Goal: Transaction & Acquisition: Purchase product/service

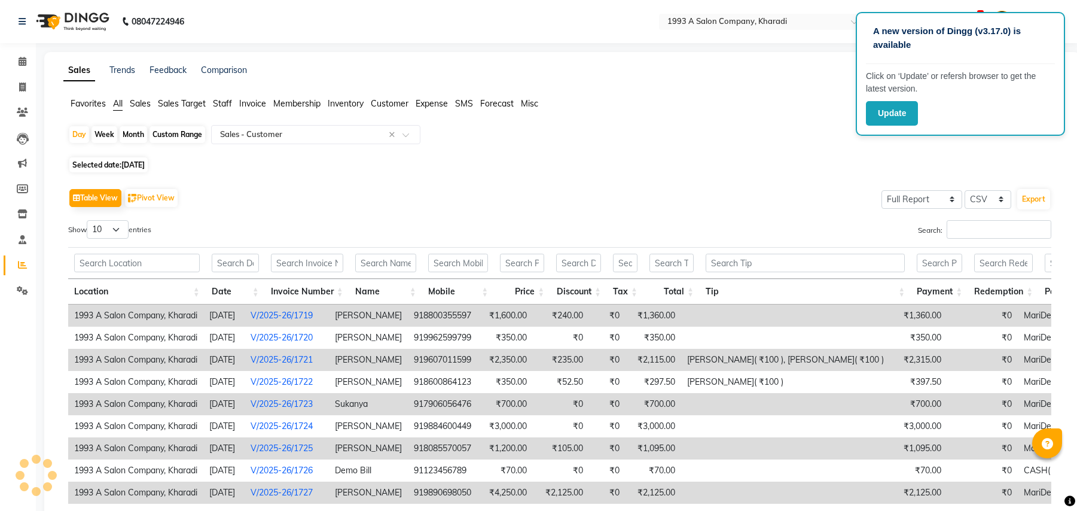
select select "full_report"
select select "csv"
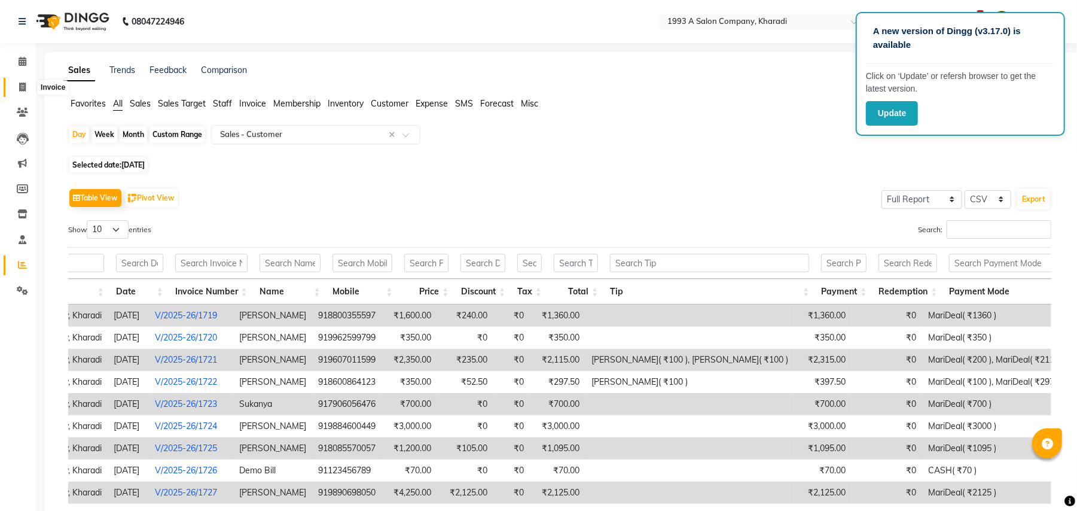
click at [20, 85] on icon at bounding box center [22, 86] width 7 height 9
select select "service"
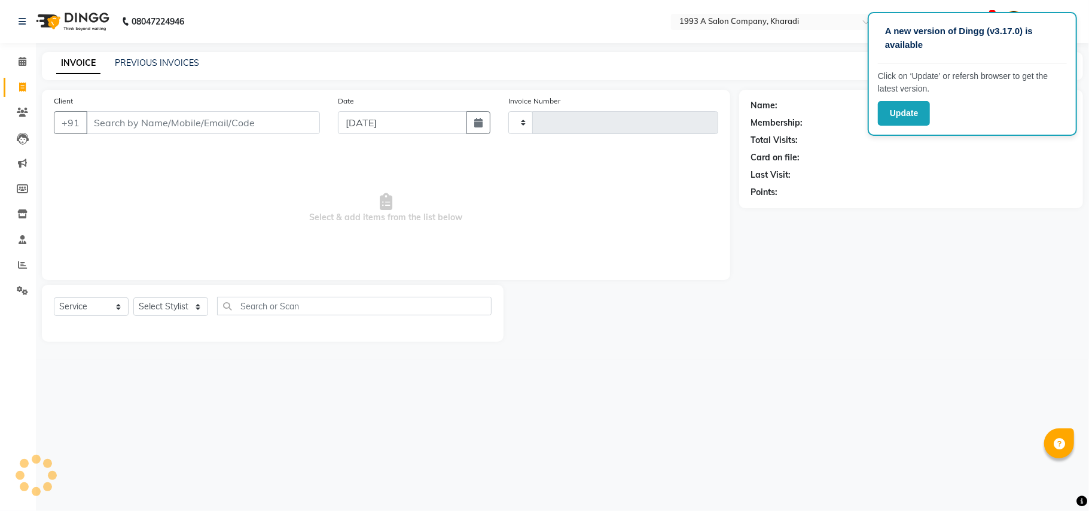
type input "1747"
select select "651"
select select "13350"
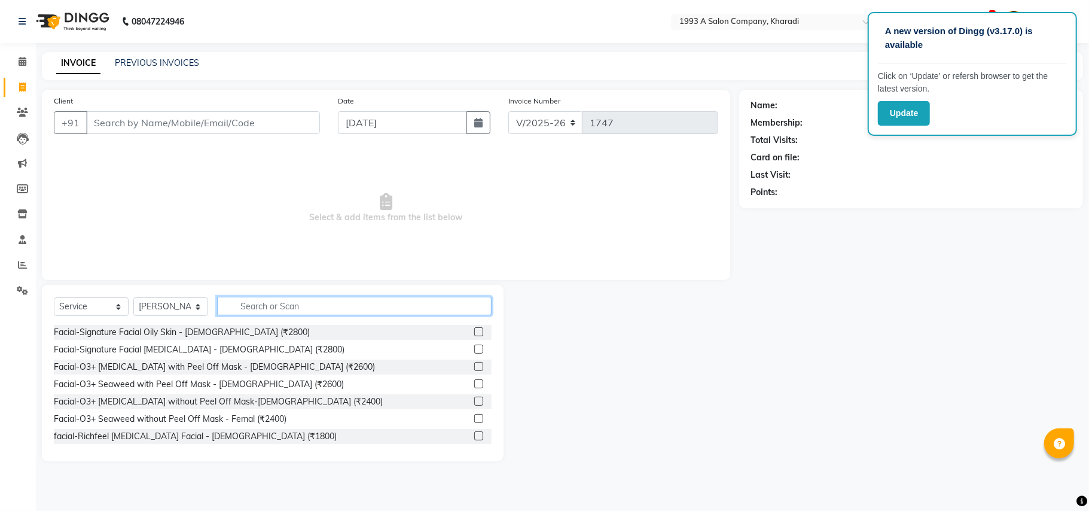
click at [252, 304] on input "text" at bounding box center [354, 306] width 274 height 19
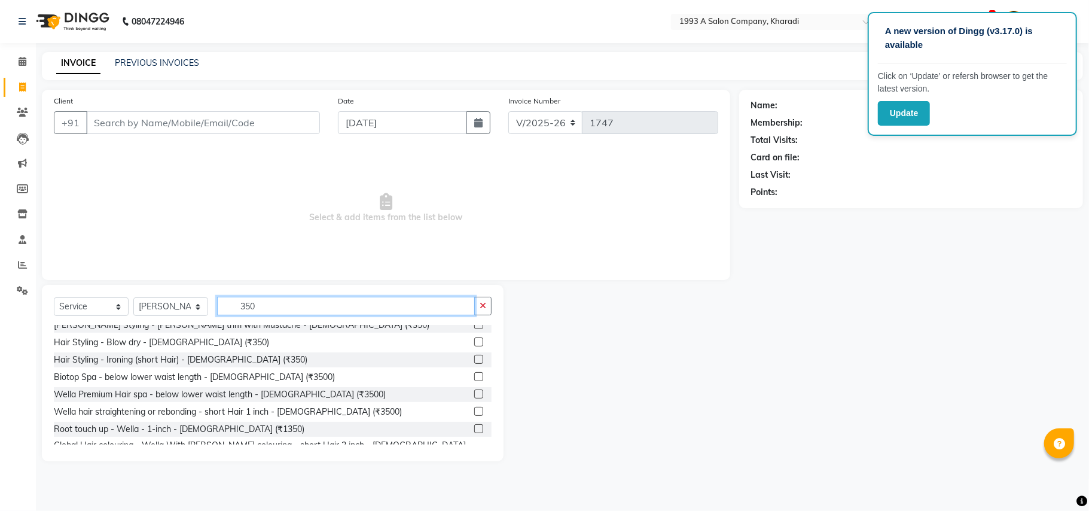
scroll to position [316, 0]
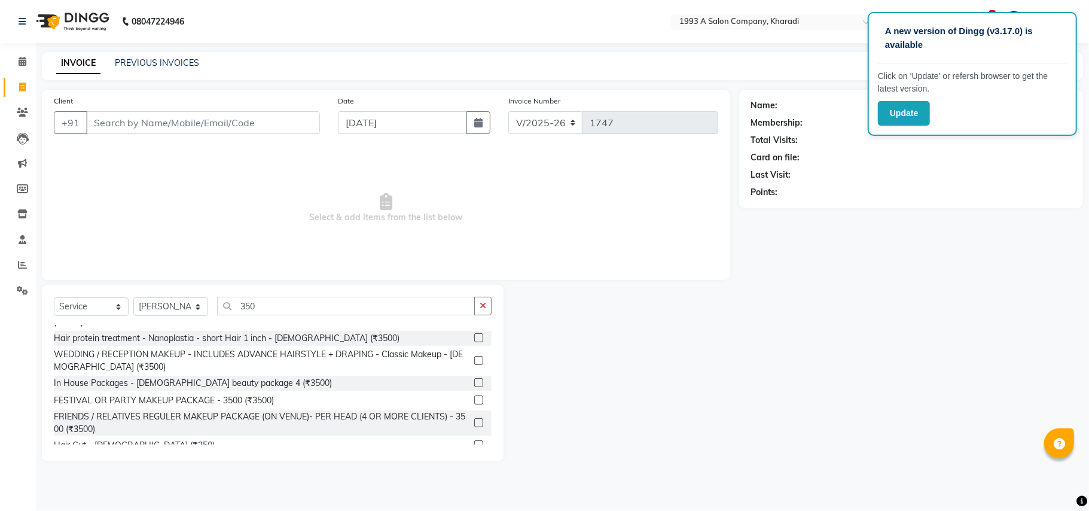
click at [456, 438] on div "Hair Cut - [DEMOGRAPHIC_DATA] (₹350)" at bounding box center [273, 445] width 438 height 15
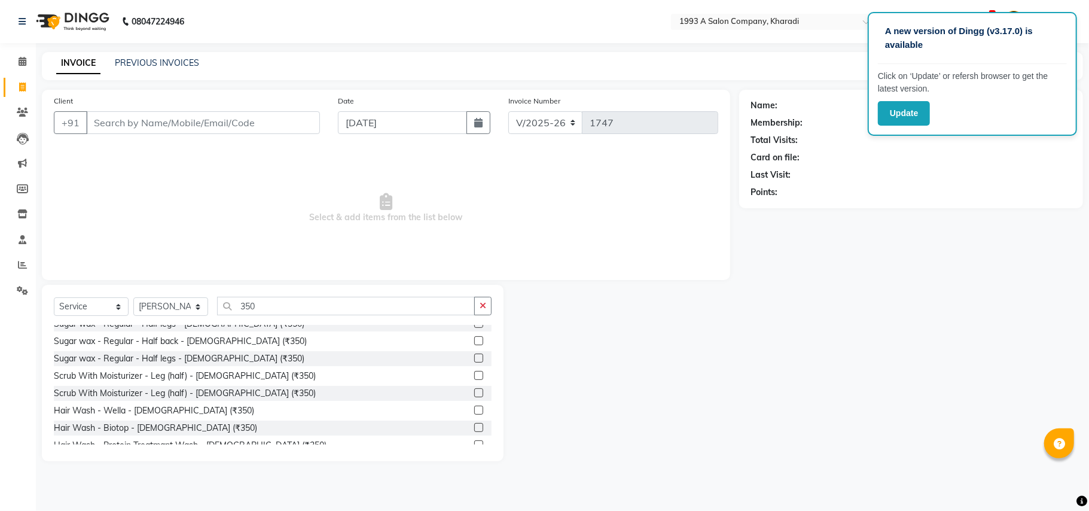
scroll to position [29, 0]
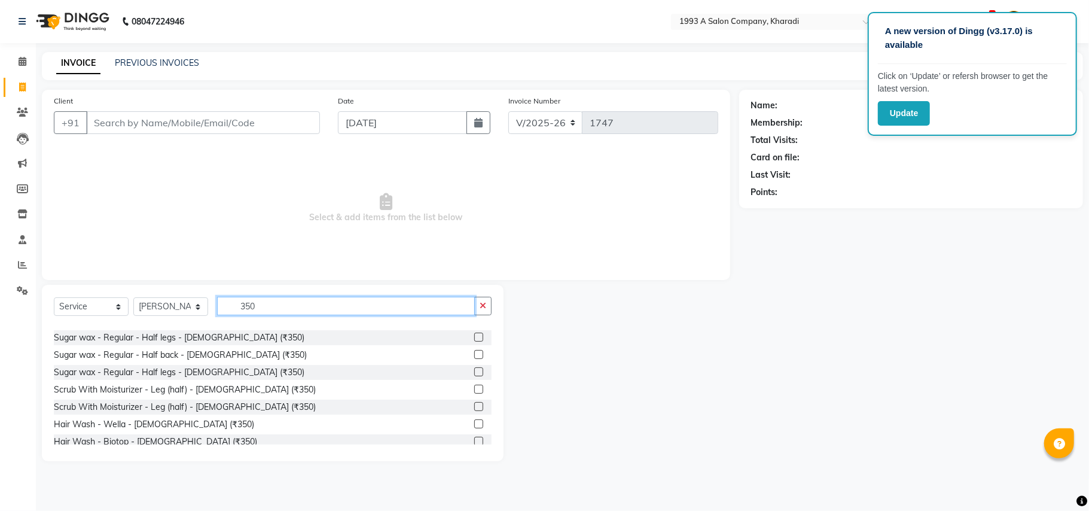
click at [375, 302] on input "350" at bounding box center [346, 306] width 258 height 19
type input "3"
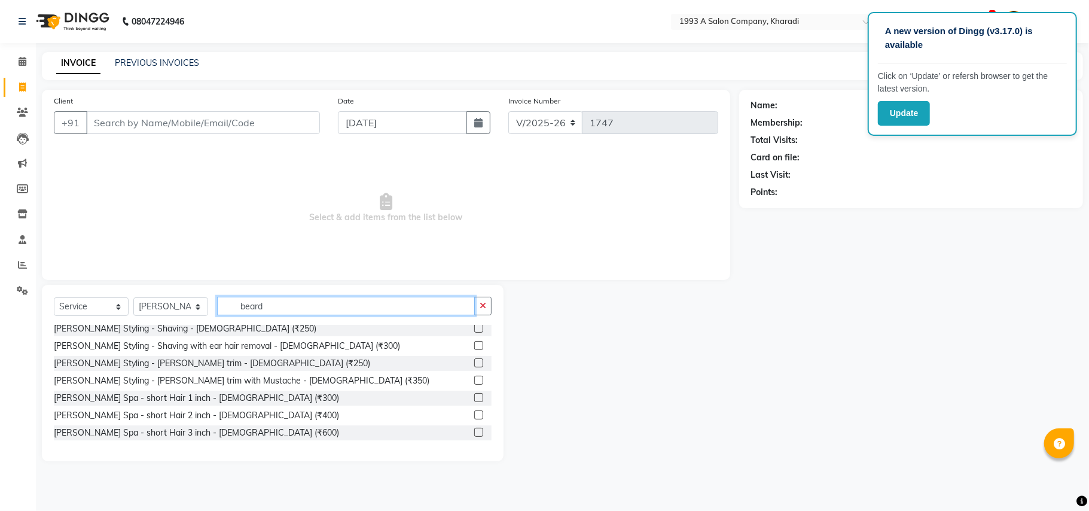
scroll to position [0, 0]
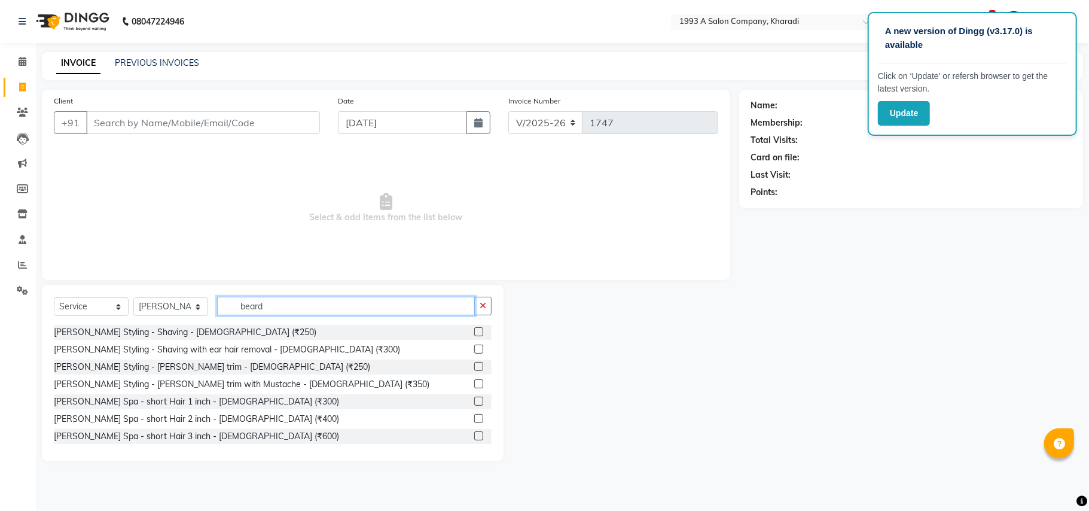
type input "beard"
click at [474, 383] on label at bounding box center [478, 383] width 9 height 9
click at [474, 383] on input "checkbox" at bounding box center [478, 384] width 8 height 8
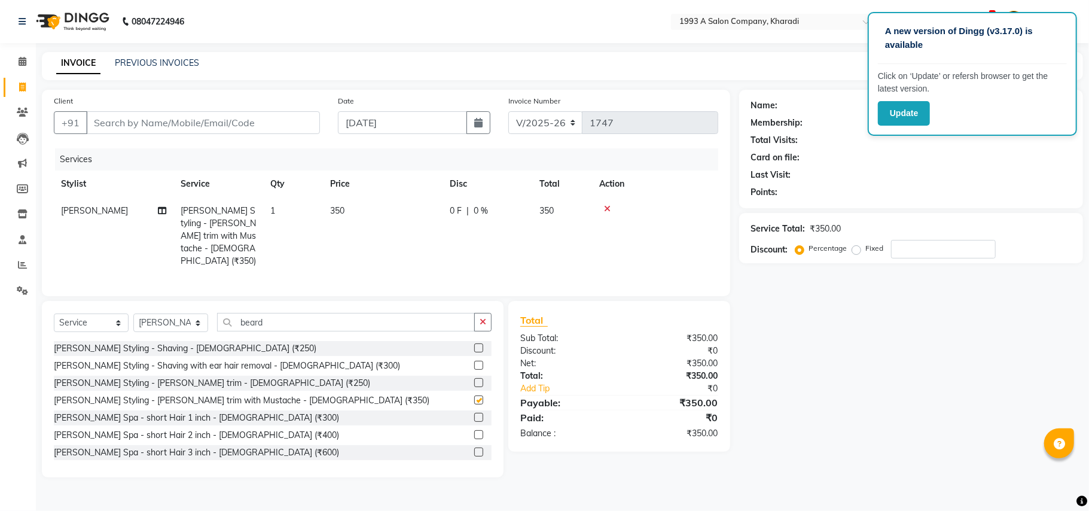
checkbox input "false"
click at [393, 313] on input "beard" at bounding box center [346, 322] width 258 height 19
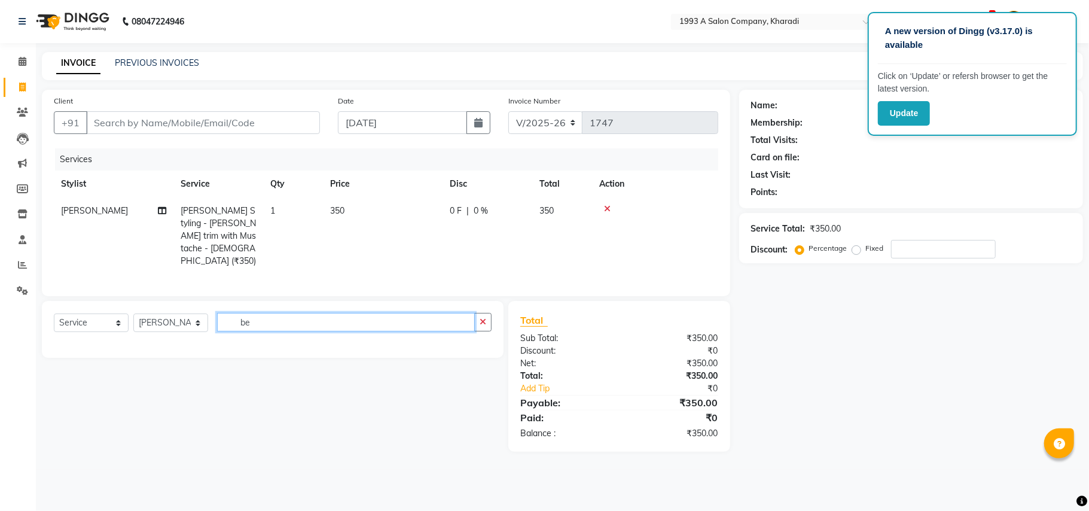
type input "b"
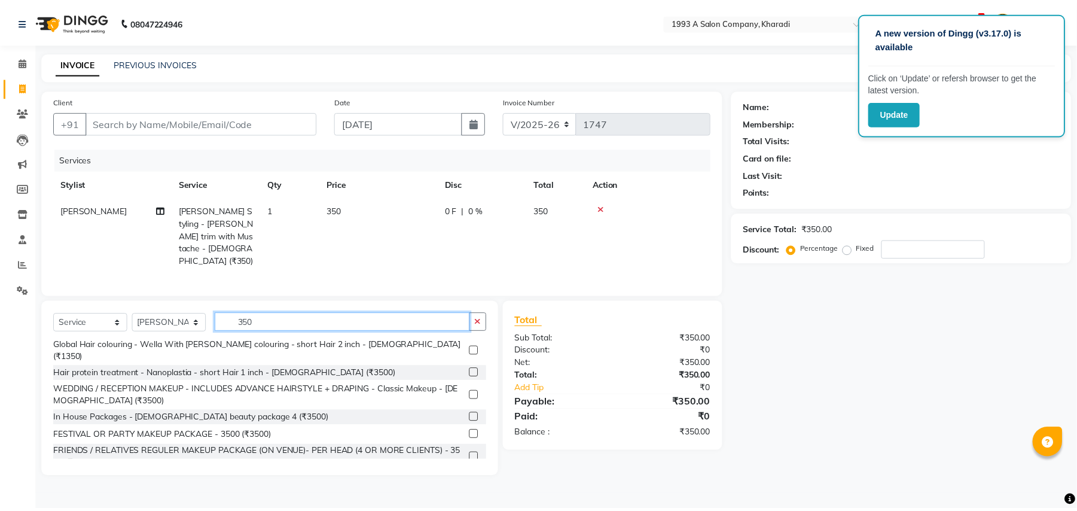
scroll to position [316, 0]
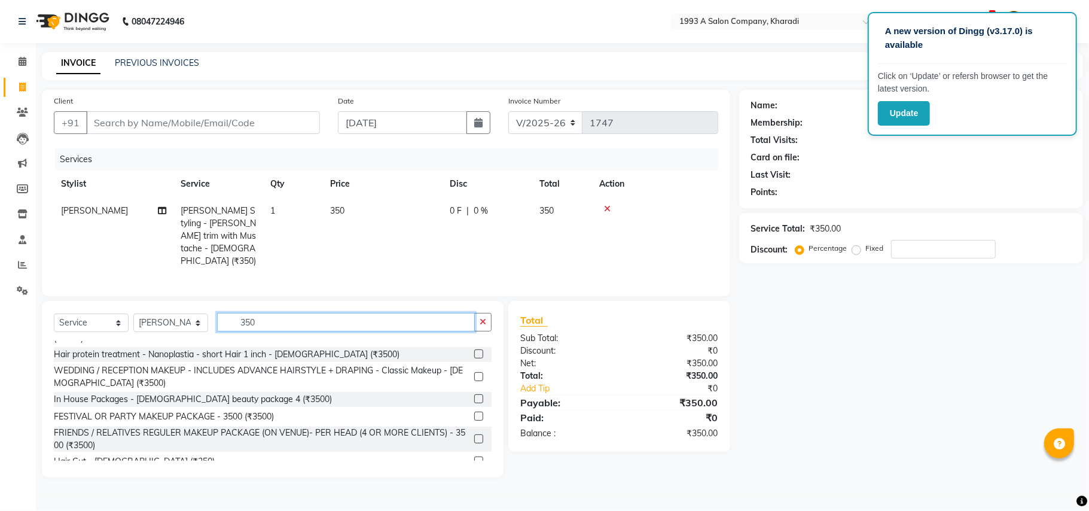
type input "350"
click at [474, 456] on label at bounding box center [478, 460] width 9 height 9
click at [474, 457] on input "checkbox" at bounding box center [478, 461] width 8 height 8
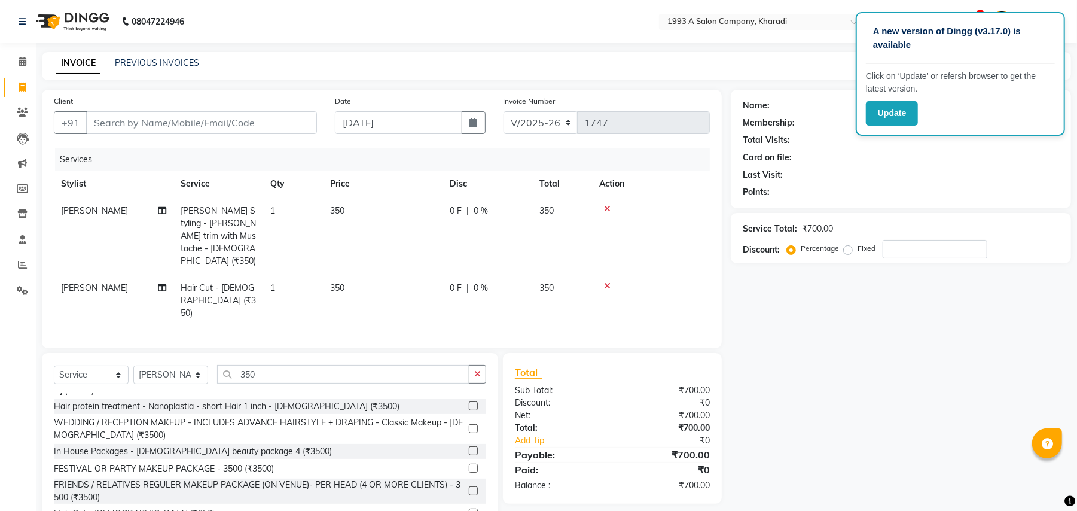
checkbox input "false"
click at [198, 365] on select "Select Stylist [PERSON_NAME] [PERSON_NAME] Manager [PERSON_NAME] Neha Tigote [P…" at bounding box center [170, 374] width 75 height 19
select select "66038"
click at [133, 365] on select "Select Stylist [PERSON_NAME] [PERSON_NAME] Manager [PERSON_NAME] Neha Tigote [P…" at bounding box center [170, 374] width 75 height 19
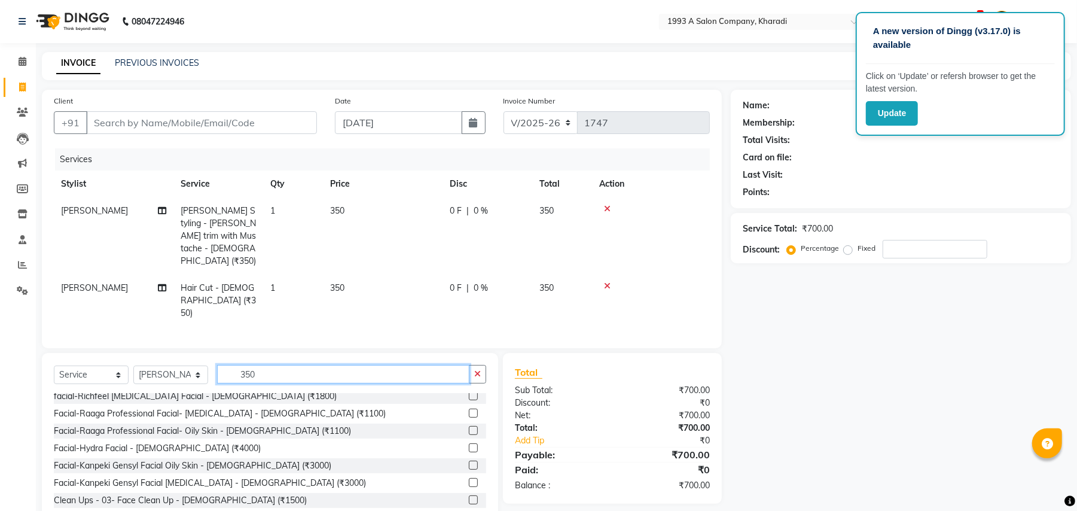
click at [259, 365] on input "350" at bounding box center [343, 374] width 252 height 19
type input "3"
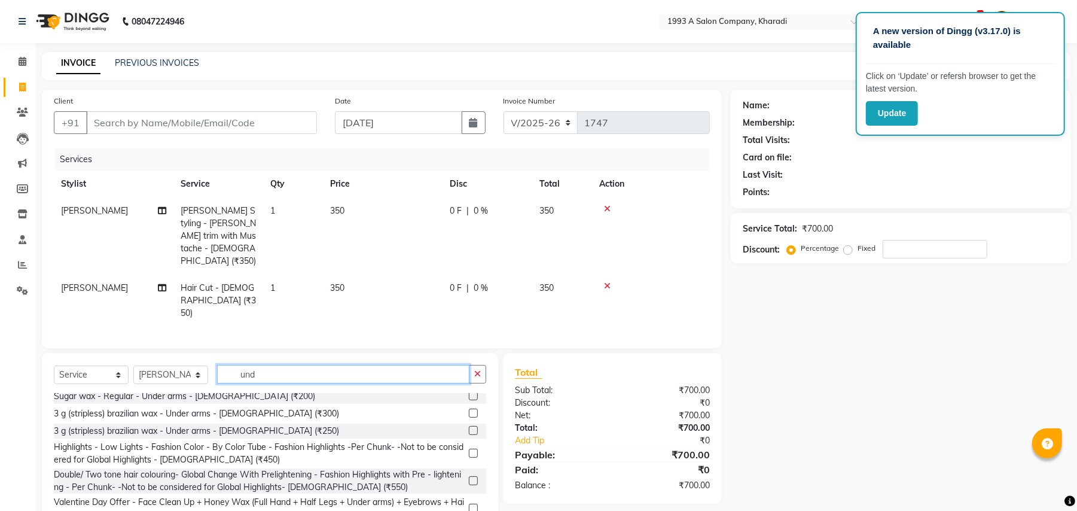
scroll to position [0, 0]
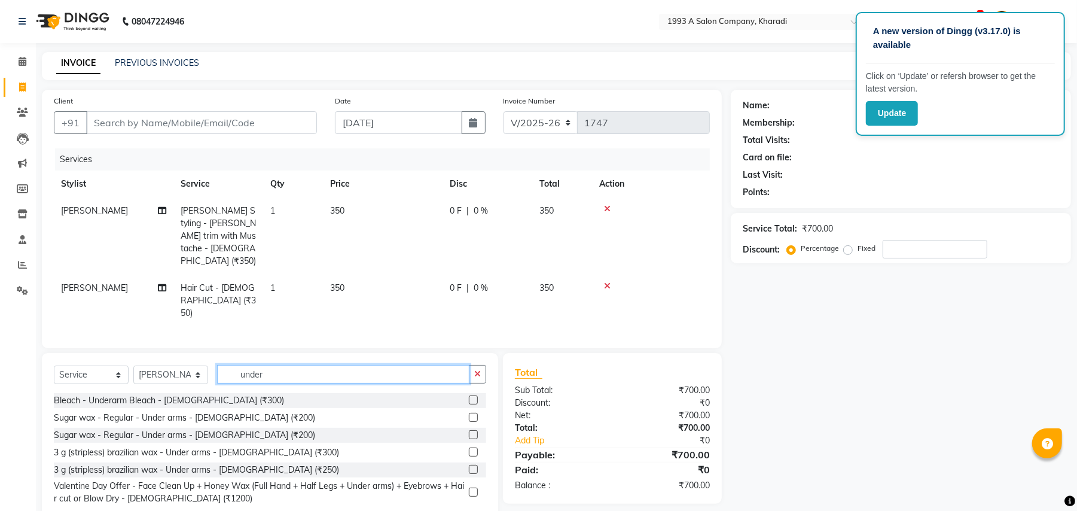
type input "under"
click at [475, 395] on label at bounding box center [473, 399] width 9 height 9
click at [475, 396] on input "checkbox" at bounding box center [473, 400] width 8 height 8
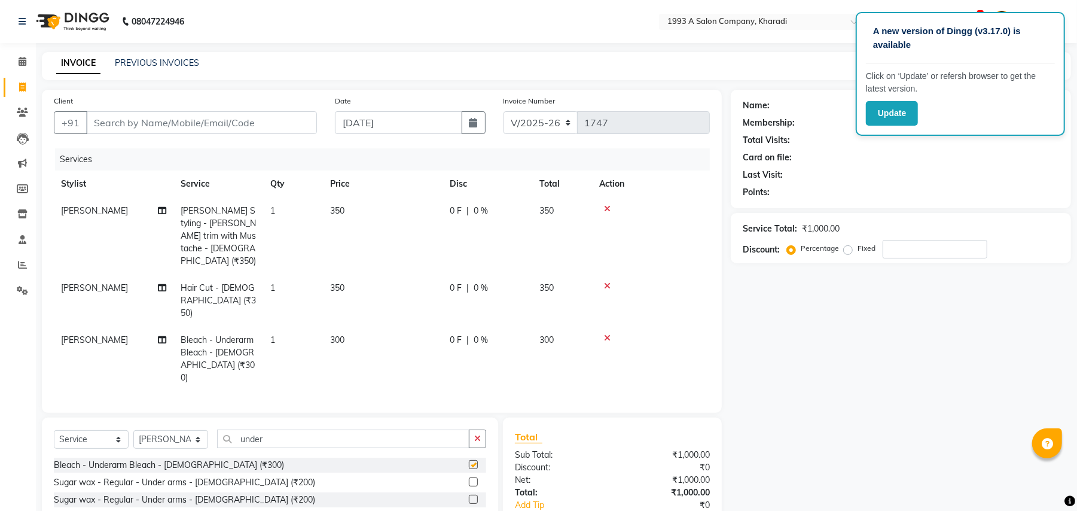
checkbox input "false"
click at [113, 430] on select "Select Service Product Membership Package Voucher Prepaid Gift Card" at bounding box center [91, 439] width 75 height 19
select select "membership"
click at [54, 430] on select "Select Service Product Membership Package Voucher Prepaid Gift Card" at bounding box center [91, 439] width 75 height 19
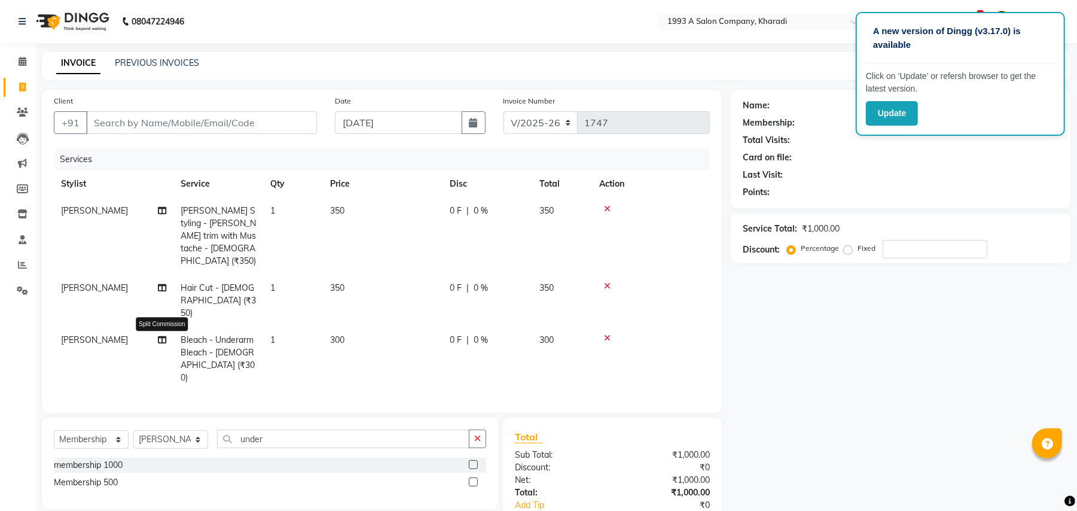
click at [161, 335] on icon at bounding box center [162, 339] width 8 height 8
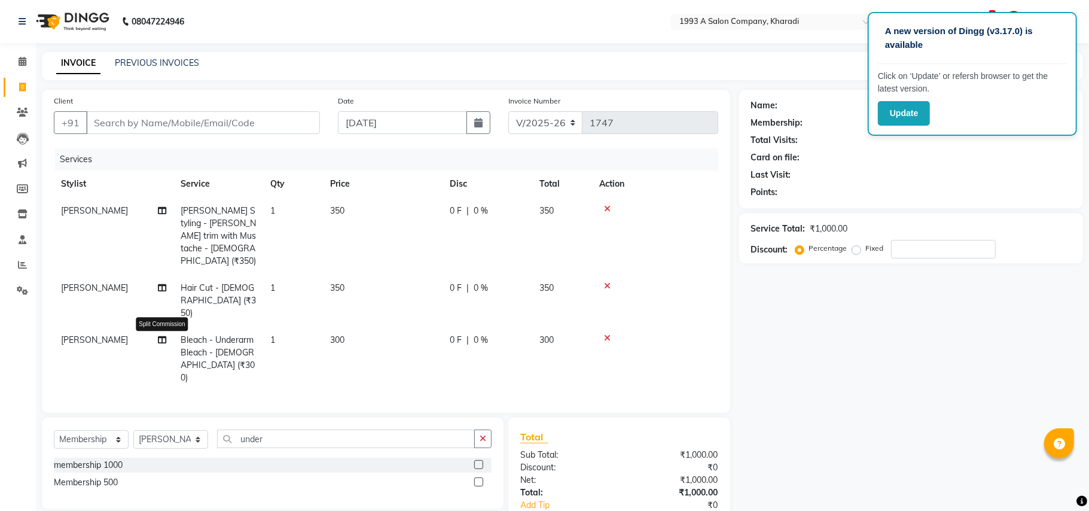
select select "66038"
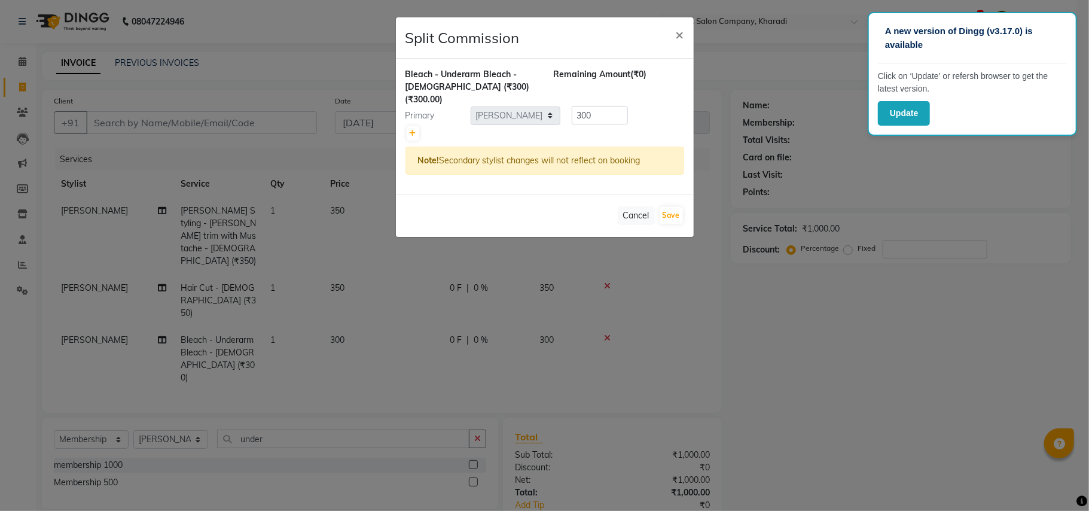
click at [663, 68] on div "Bleach - Underarm Bleach - [DEMOGRAPHIC_DATA] (₹300) (₹300.00) Remaining Amount…" at bounding box center [545, 126] width 298 height 135
click at [676, 35] on span "×" at bounding box center [680, 34] width 8 height 18
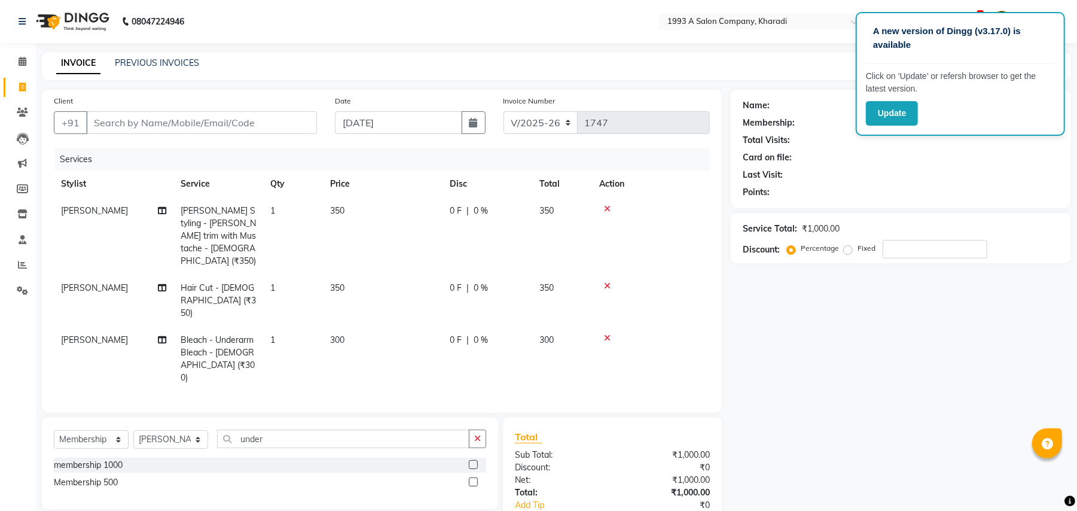
click at [68, 334] on span "[PERSON_NAME]" at bounding box center [94, 339] width 67 height 11
select select "66038"
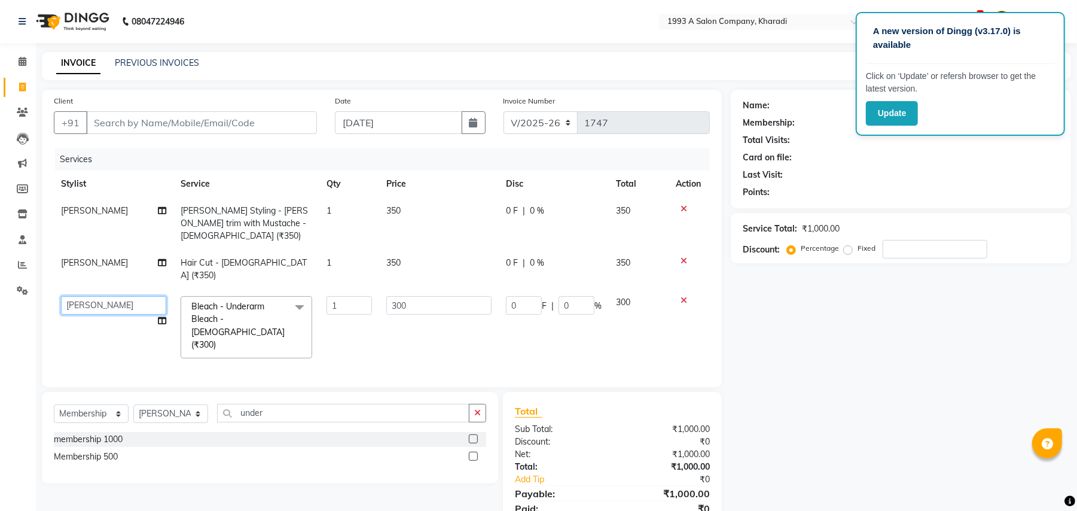
click at [128, 296] on select "[PERSON_NAME] [PERSON_NAME] Manager [PERSON_NAME] [PERSON_NAME] [PERSON_NAME] […" at bounding box center [113, 305] width 105 height 19
select select "9419"
click at [129, 296] on select "[PERSON_NAME] [PERSON_NAME] Manager [PERSON_NAME] [PERSON_NAME] [PERSON_NAME] […" at bounding box center [113, 305] width 105 height 19
select select "66038"
click at [473, 451] on label at bounding box center [473, 455] width 9 height 9
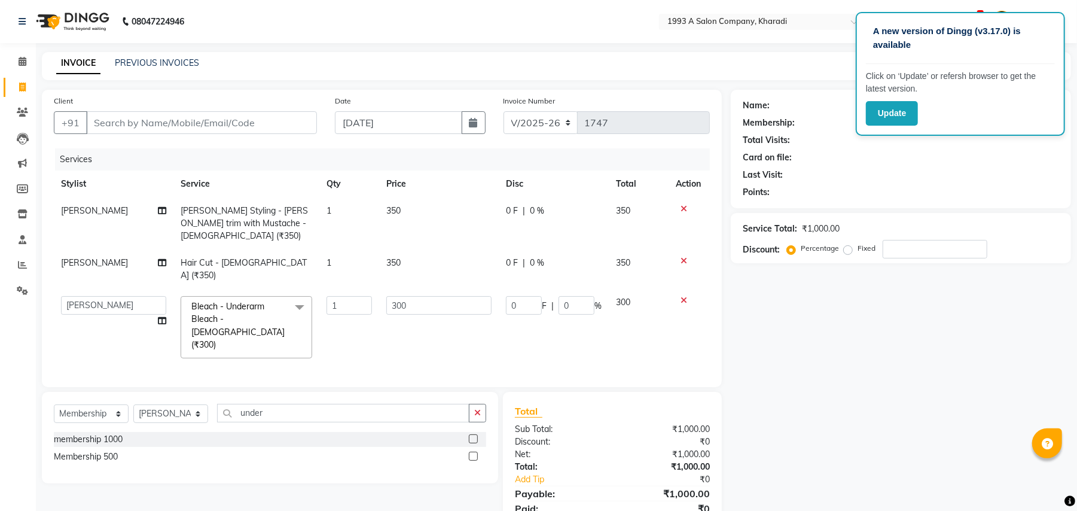
click at [473, 453] on input "checkbox" at bounding box center [473, 457] width 8 height 8
select select "select"
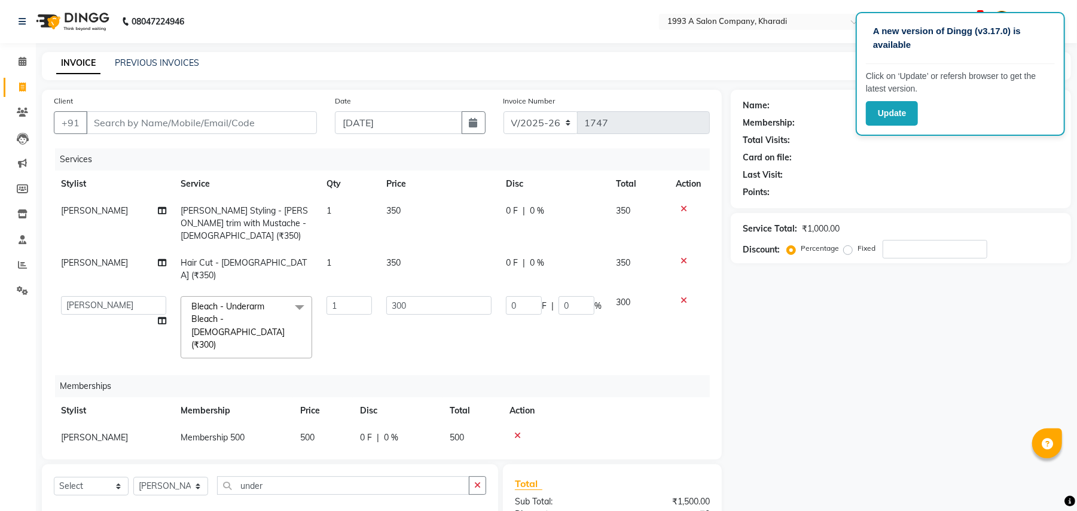
click at [98, 432] on span "[PERSON_NAME]" at bounding box center [94, 437] width 67 height 11
select select "66038"
click at [98, 431] on select "[PERSON_NAME] [PERSON_NAME] Manager [PERSON_NAME] [PERSON_NAME] [PERSON_NAME] […" at bounding box center [113, 440] width 105 height 19
click at [778, 344] on div "Name: Membership: Total Visits: Card on file: Last Visit: Points: Service Total…" at bounding box center [905, 352] width 349 height 525
click at [201, 476] on select "Select Stylist [PERSON_NAME] [PERSON_NAME] Manager [PERSON_NAME] Neha Tigote [P…" at bounding box center [170, 485] width 75 height 19
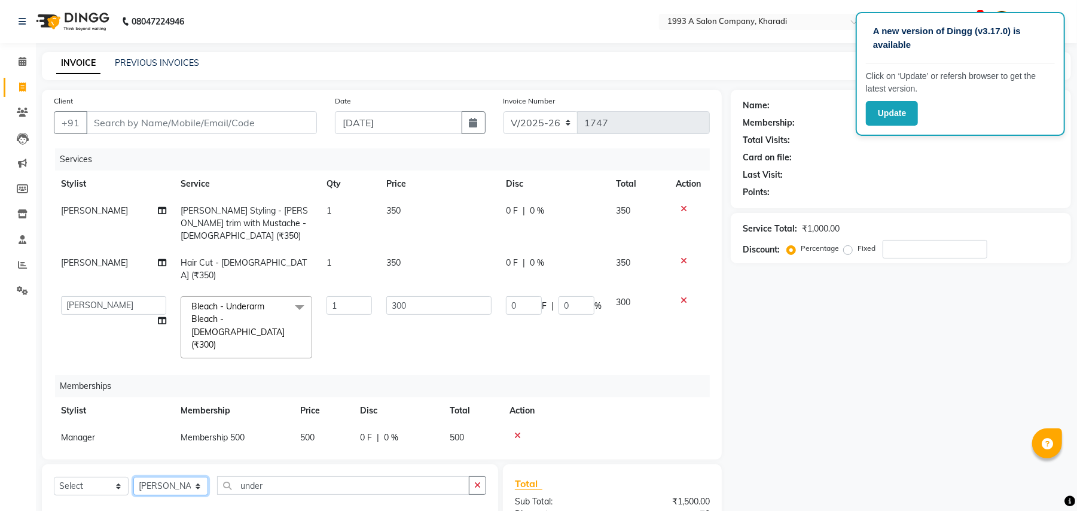
select select "13350"
click at [133, 476] on select "Select Stylist [PERSON_NAME] [PERSON_NAME] Manager [PERSON_NAME] Neha Tigote [P…" at bounding box center [170, 485] width 75 height 19
click at [276, 476] on input "under" at bounding box center [343, 485] width 252 height 19
type input "u"
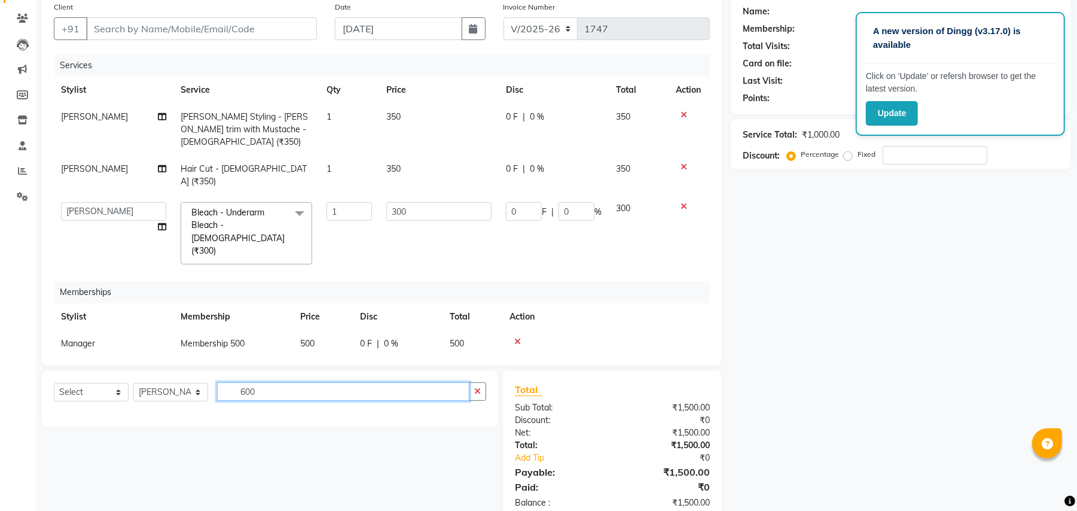
scroll to position [96, 0]
type input "600"
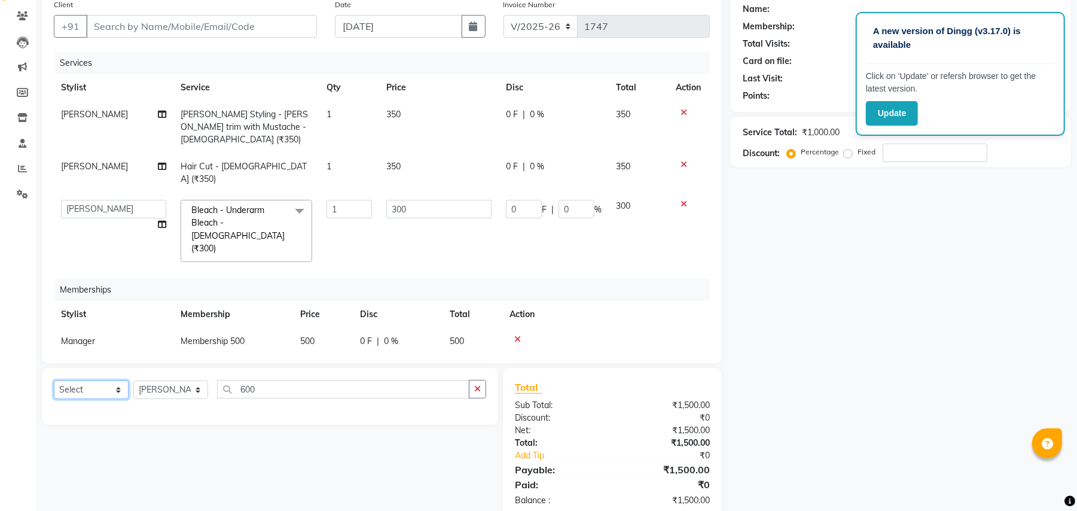
click at [113, 380] on select "Select Service Product Package Voucher Prepaid Gift Card" at bounding box center [91, 389] width 75 height 19
select select "service"
click at [54, 380] on select "Select Service Product Package Voucher Prepaid Gift Card" at bounding box center [91, 389] width 75 height 19
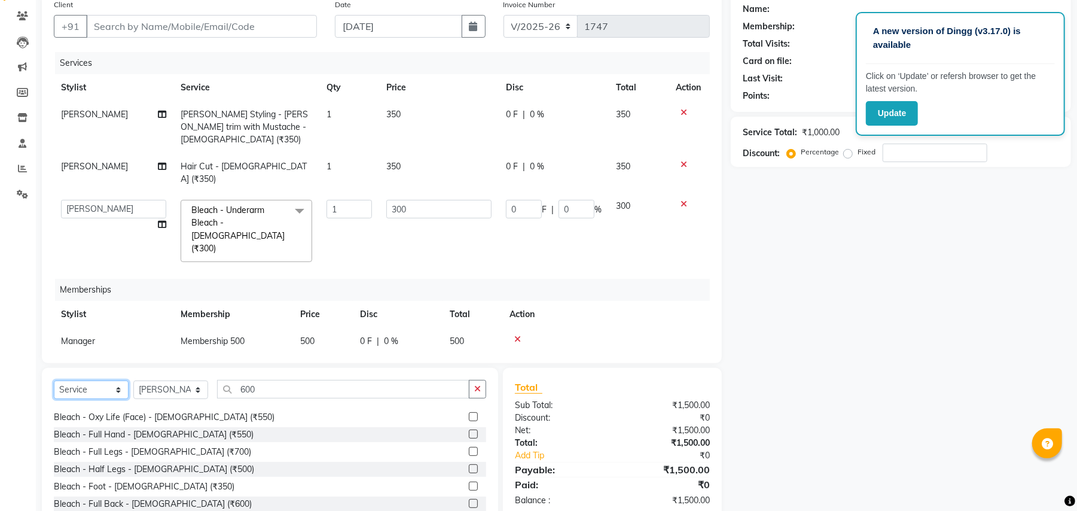
scroll to position [747, 0]
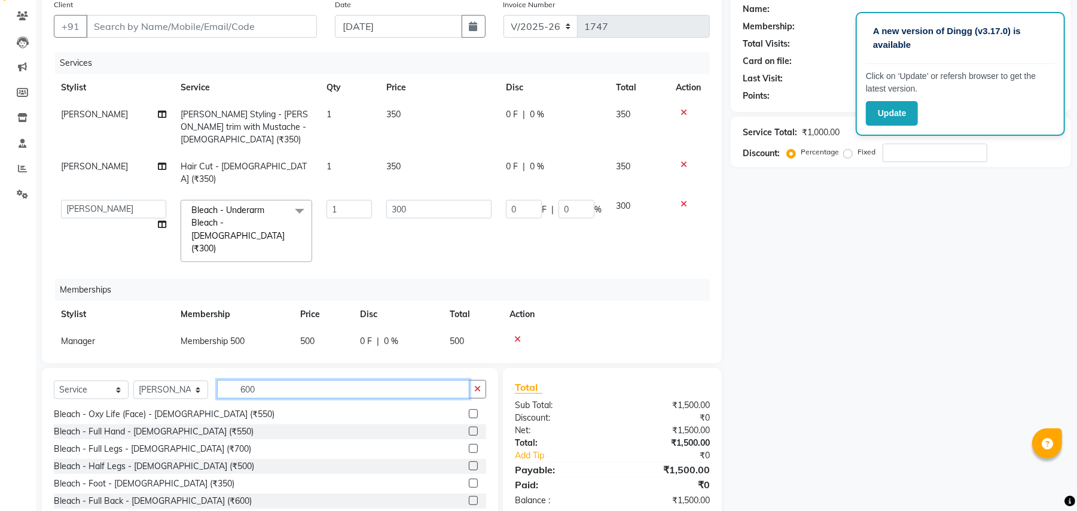
click at [387, 380] on input "600" at bounding box center [343, 389] width 252 height 19
type input "6"
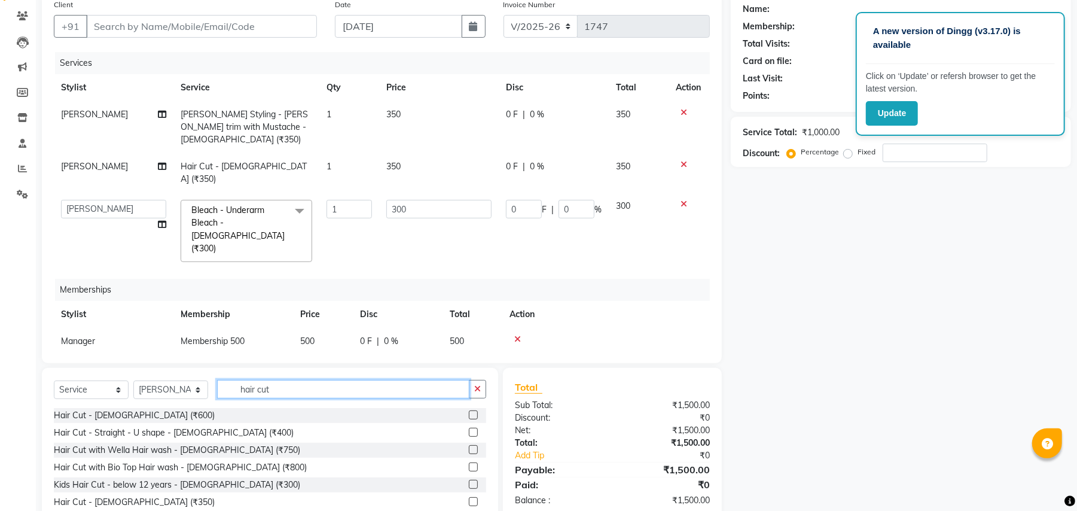
type input "hair cut"
click at [469, 410] on label at bounding box center [473, 414] width 9 height 9
click at [469, 411] on input "checkbox" at bounding box center [473, 415] width 8 height 8
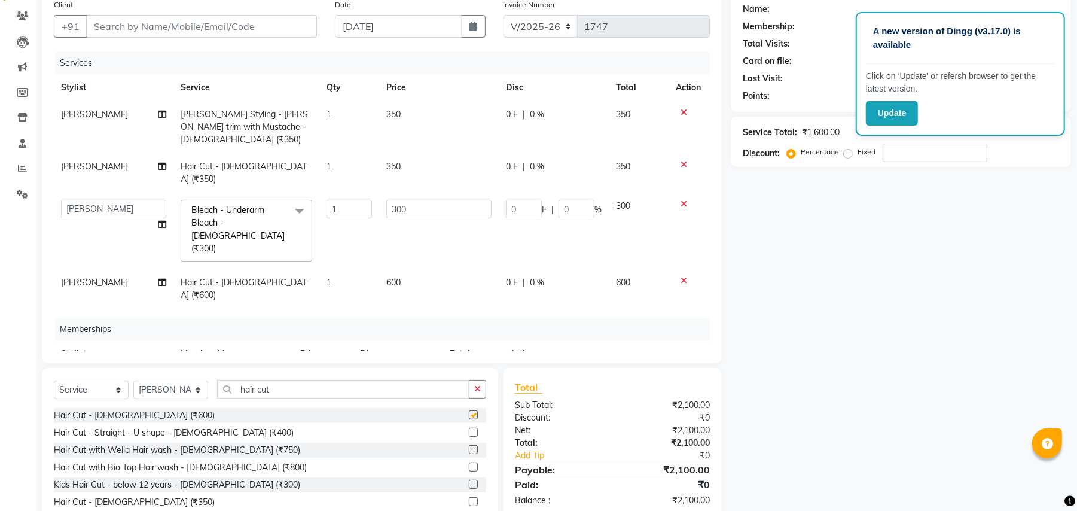
checkbox input "false"
click at [335, 383] on input "hair cut" at bounding box center [343, 389] width 252 height 19
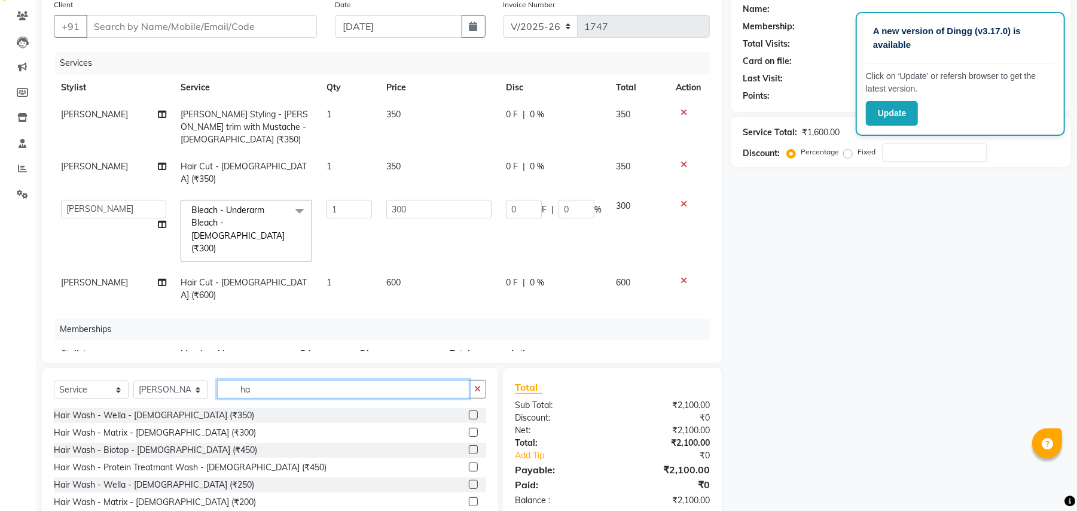
type input "h"
type input "hair was"
click at [469, 418] on label at bounding box center [473, 414] width 9 height 9
click at [469, 418] on input "checkbox" at bounding box center [473, 415] width 8 height 8
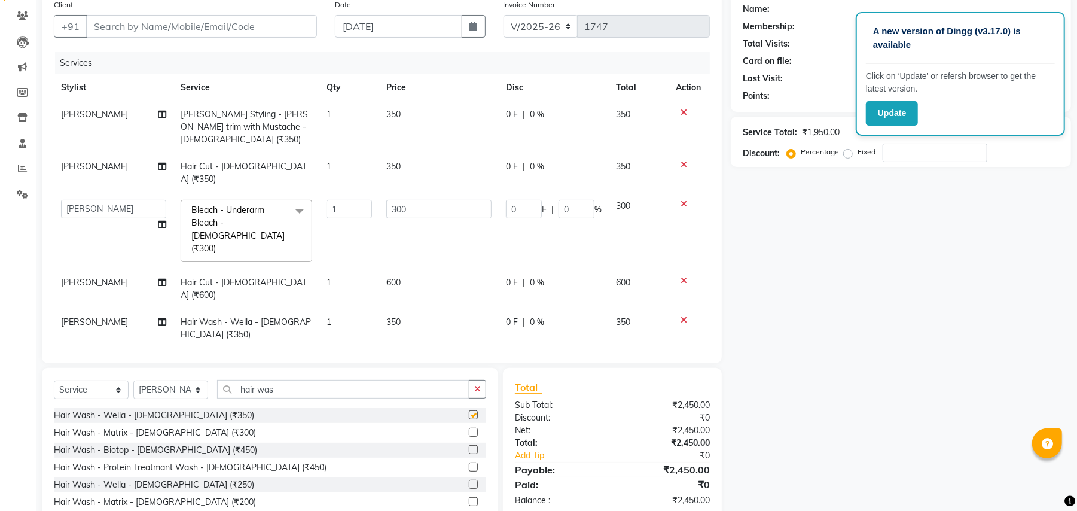
checkbox input "false"
click at [922, 154] on input "number" at bounding box center [934, 152] width 105 height 19
click at [228, 27] on input "Client" at bounding box center [201, 26] width 231 height 23
type input "e"
type input "0"
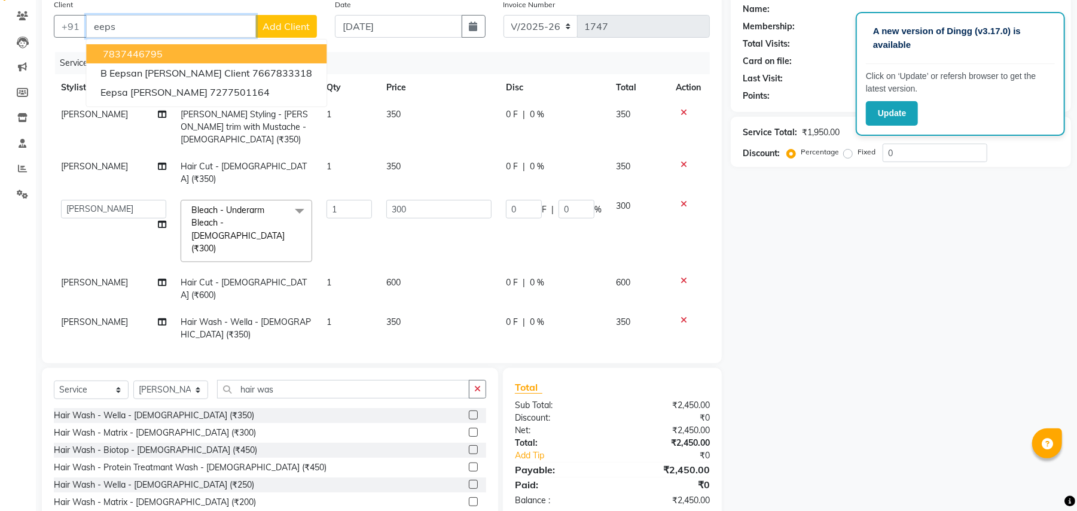
type input "eeps"
click at [1074, 41] on div "Name: Membership: Total Visits: Card on file: Last Visit: Points: Service Total…" at bounding box center [905, 268] width 349 height 551
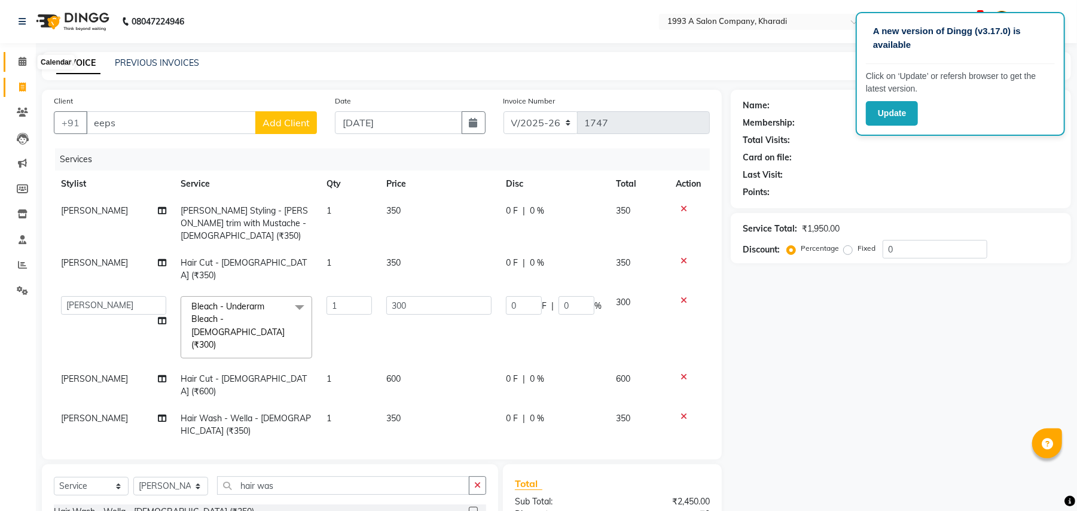
click at [22, 60] on icon at bounding box center [23, 61] width 8 height 9
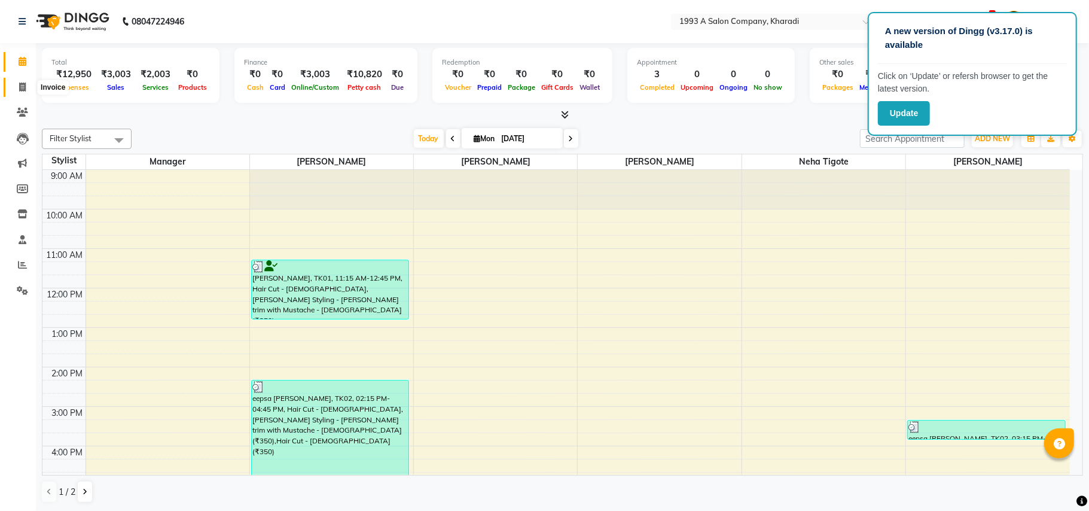
click at [20, 91] on icon at bounding box center [22, 86] width 7 height 9
select select "service"
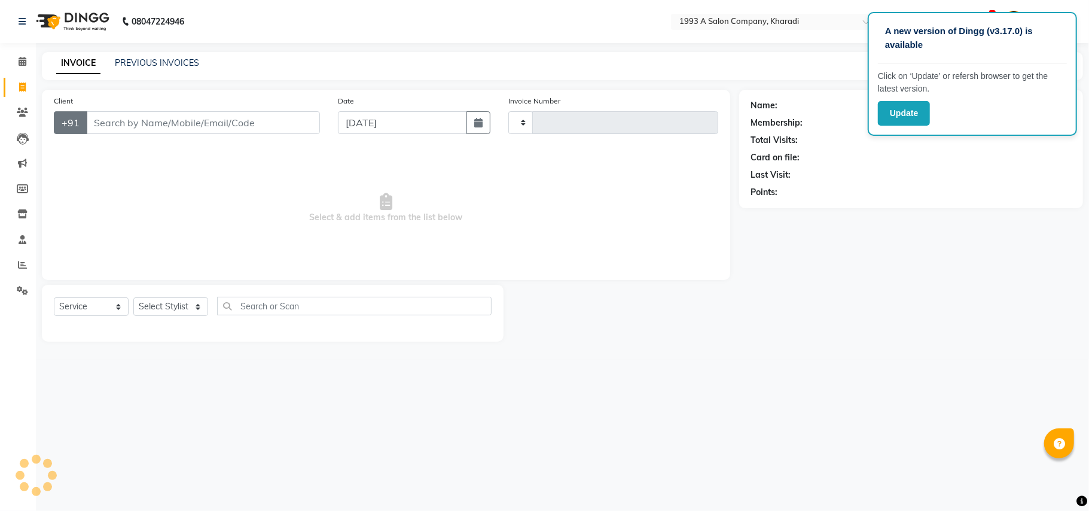
type input "1748"
select select "651"
select select "13350"
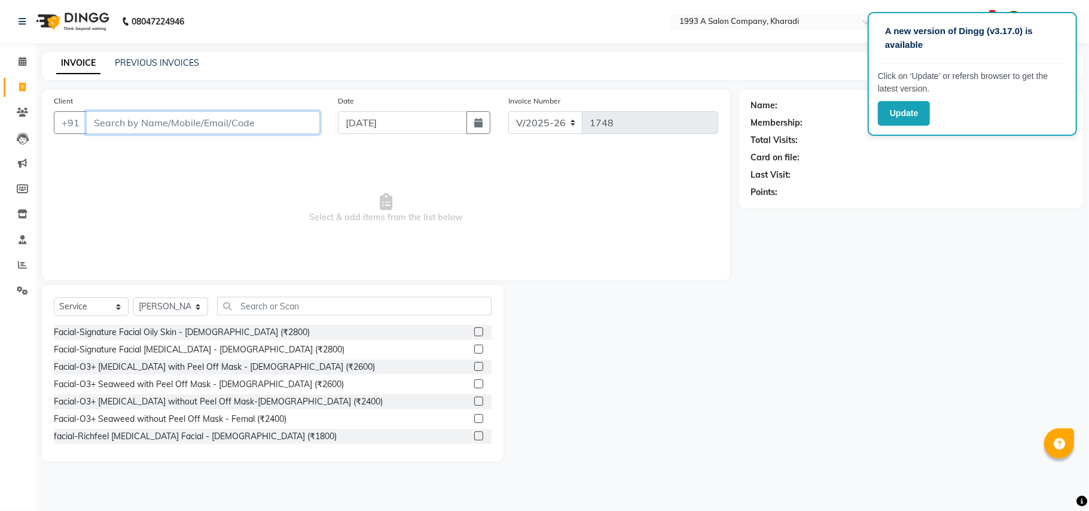
click at [116, 118] on input "Client" at bounding box center [203, 122] width 234 height 23
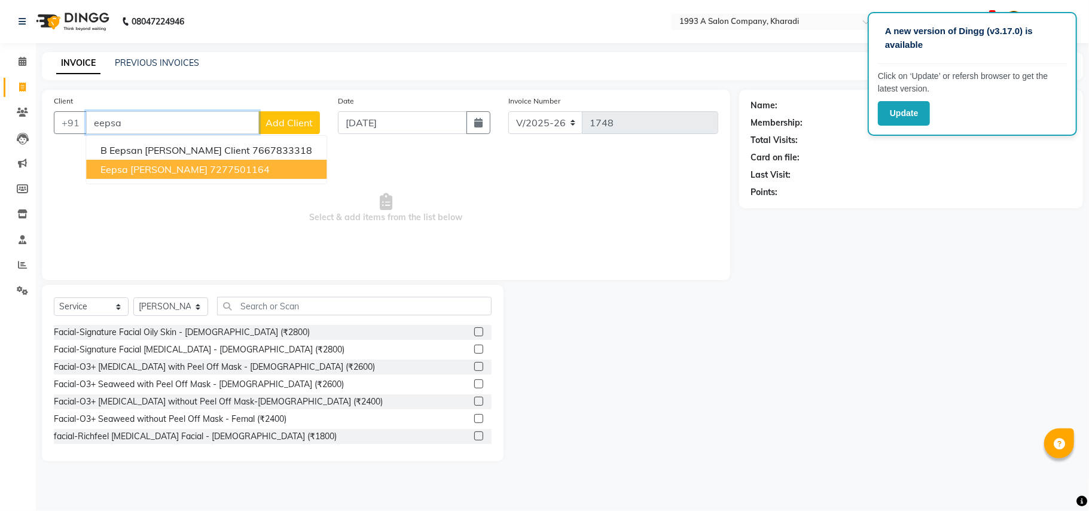
click at [115, 173] on span "eepsa [PERSON_NAME]" at bounding box center [153, 169] width 107 height 12
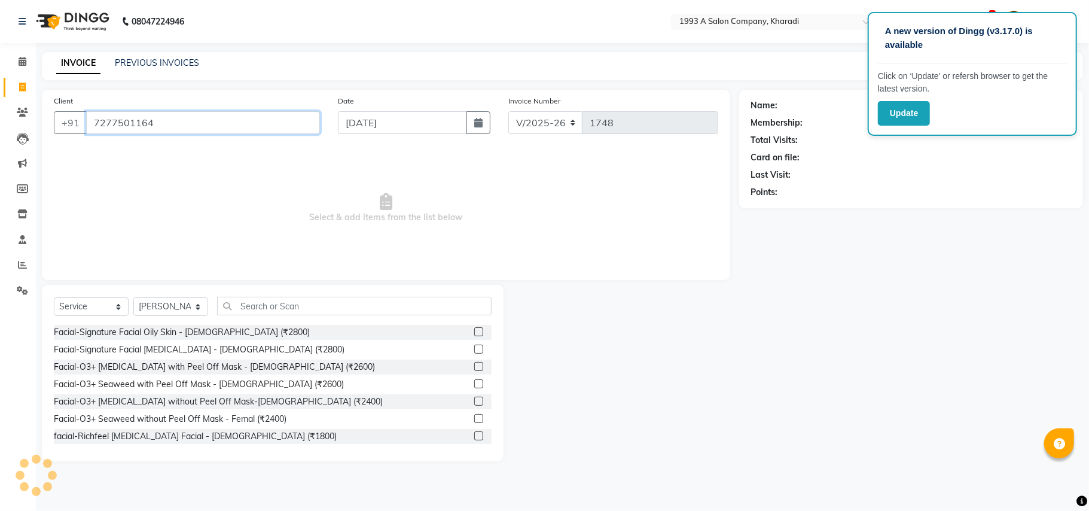
type input "7277501164"
select select "1: Object"
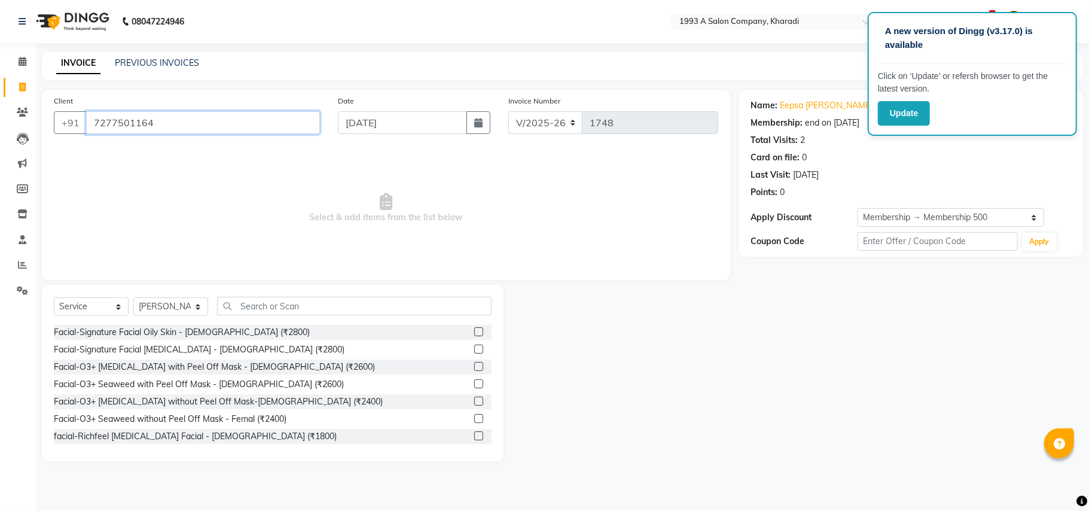
click at [151, 118] on input "7277501164" at bounding box center [203, 122] width 234 height 23
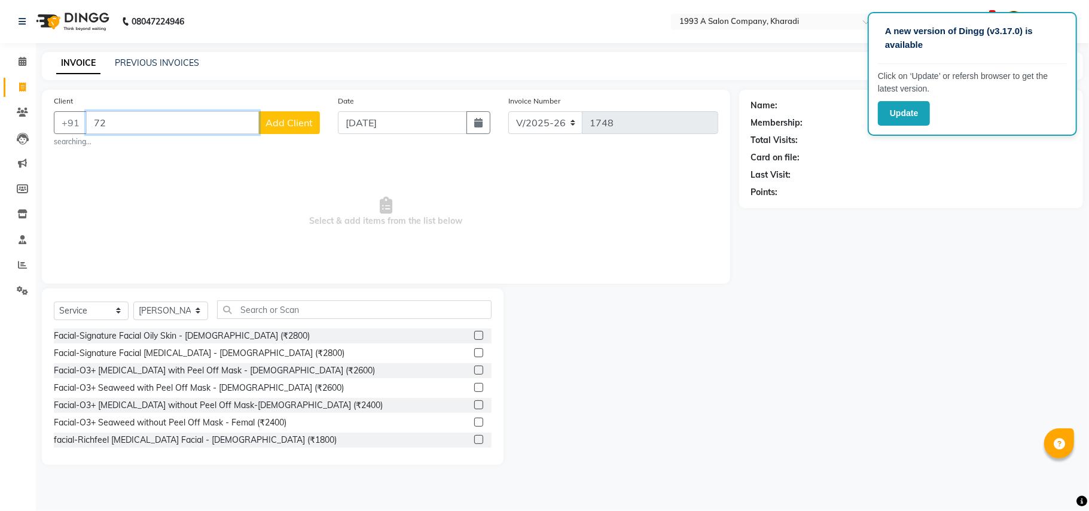
type input "7"
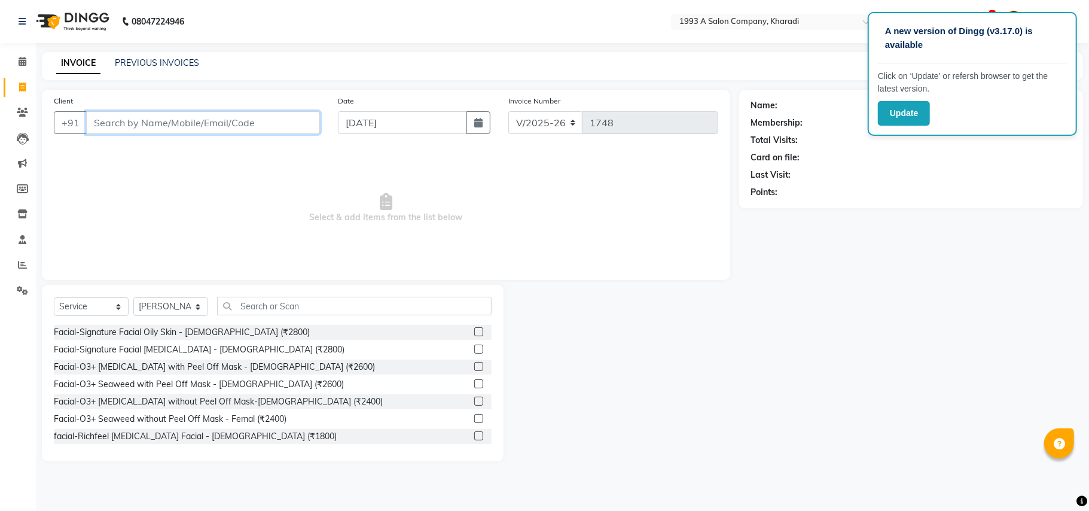
click at [151, 118] on input "Client" at bounding box center [203, 122] width 234 height 23
click at [19, 61] on icon at bounding box center [23, 61] width 8 height 9
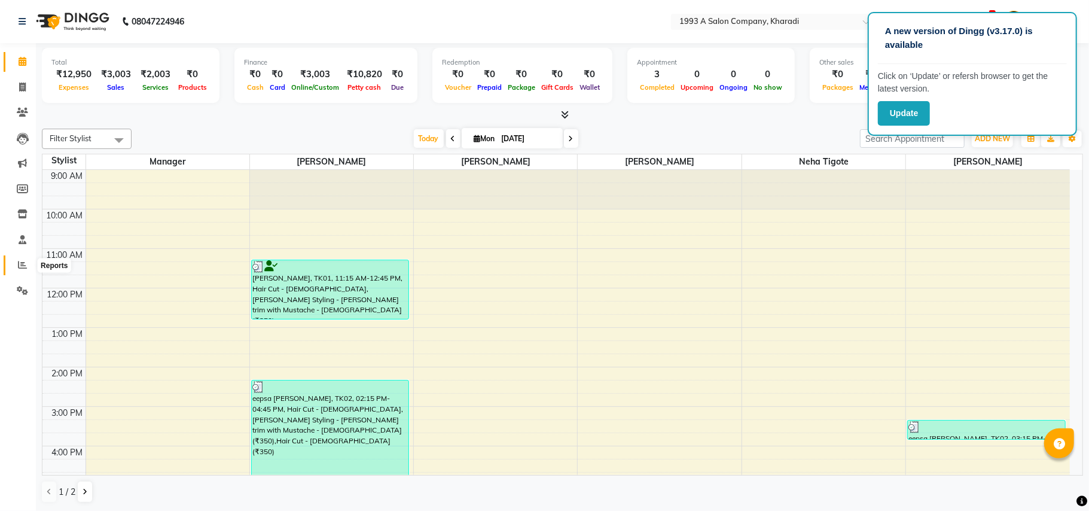
click at [22, 265] on icon at bounding box center [22, 264] width 9 height 9
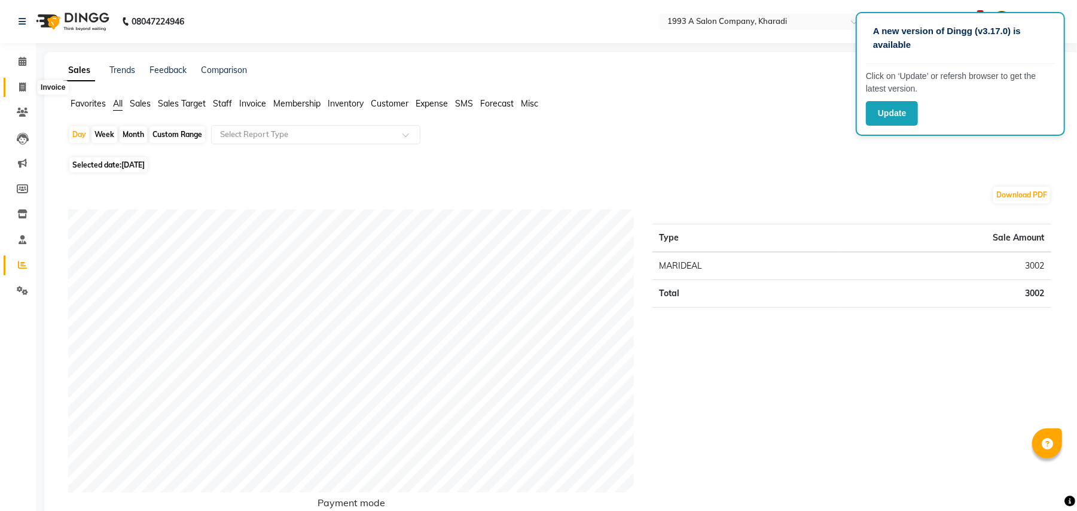
click at [23, 86] on icon at bounding box center [22, 86] width 7 height 9
select select "service"
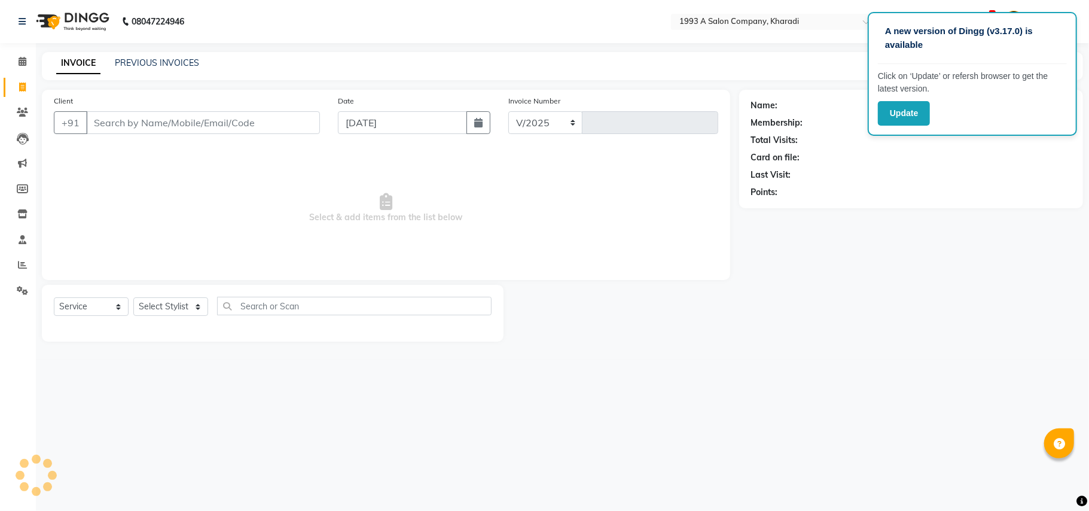
select select "651"
type input "1748"
select select "13350"
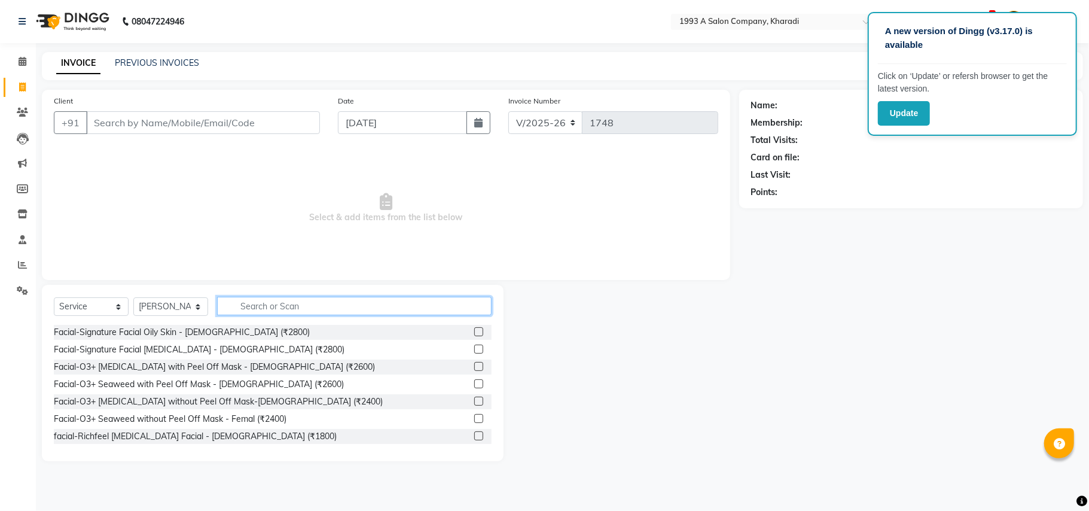
click at [450, 299] on input "text" at bounding box center [354, 306] width 274 height 19
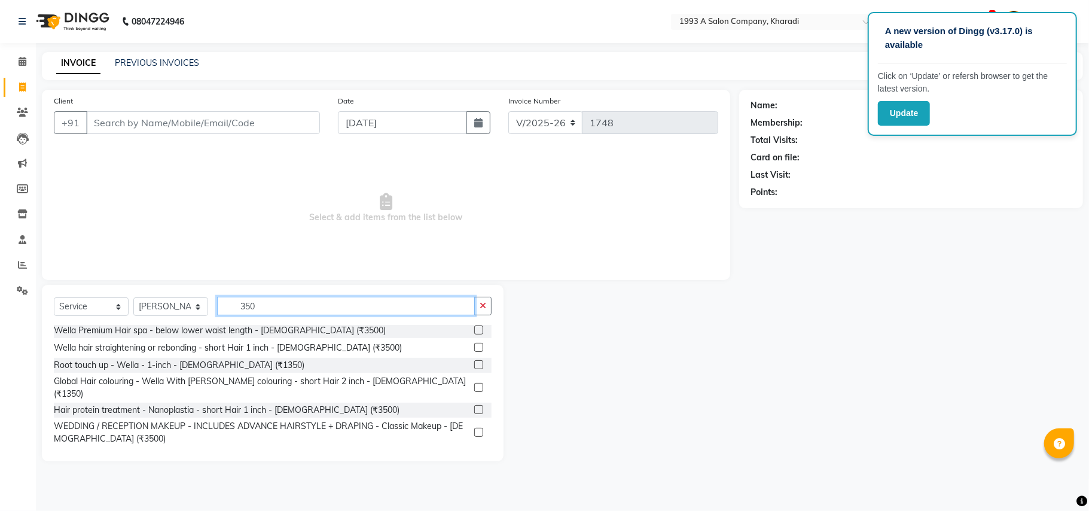
scroll to position [316, 0]
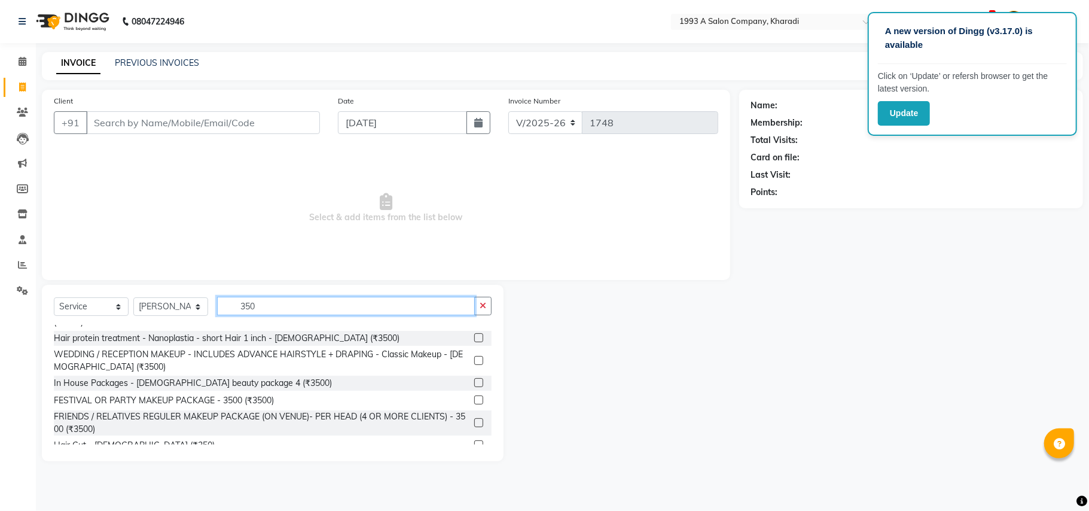
type input "350"
click at [474, 440] on label at bounding box center [478, 444] width 9 height 9
click at [474, 441] on input "checkbox" at bounding box center [478, 445] width 8 height 8
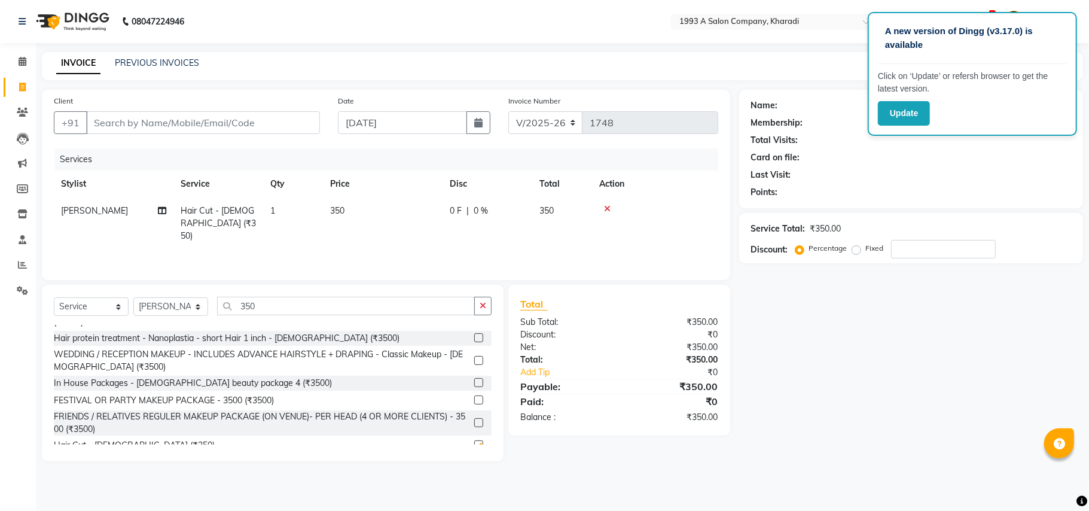
checkbox input "false"
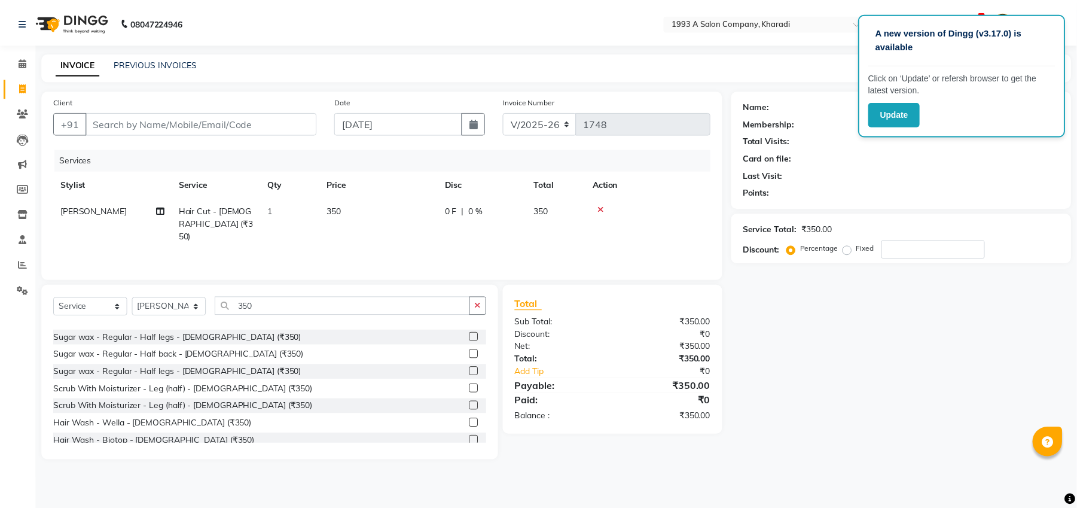
scroll to position [0, 0]
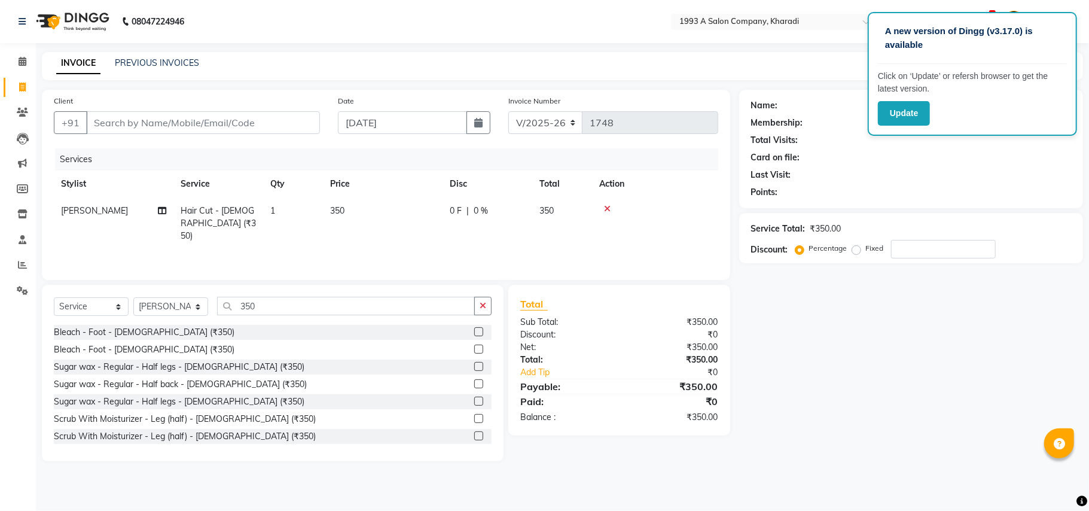
click at [489, 325] on div "Bleach - Foot - [DEMOGRAPHIC_DATA] (₹350) Bleach - Foot - [DEMOGRAPHIC_DATA] (₹…" at bounding box center [273, 385] width 438 height 120
click at [385, 297] on input "350" at bounding box center [346, 306] width 258 height 19
type input "3"
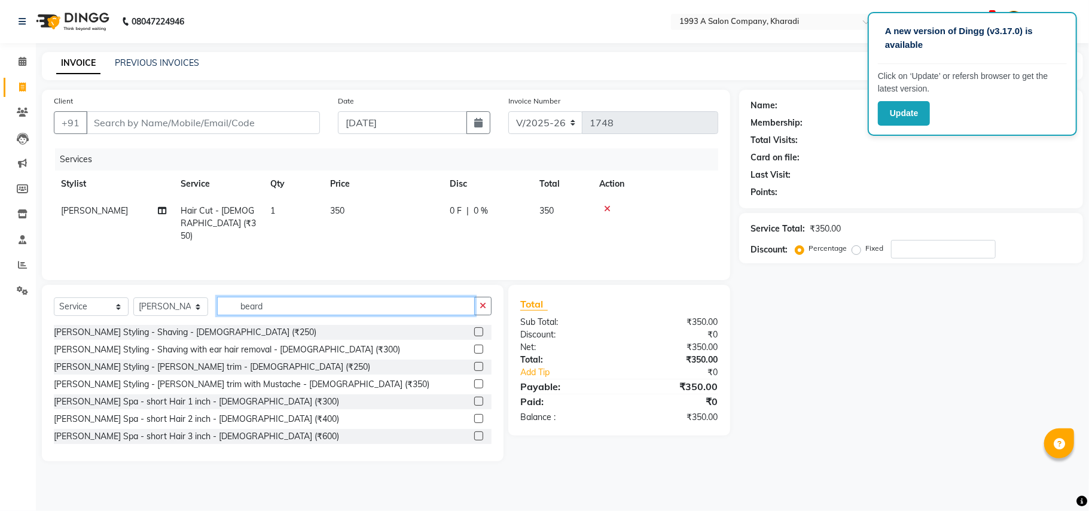
type input "beard"
click at [474, 383] on label at bounding box center [478, 383] width 9 height 9
click at [474, 383] on input "checkbox" at bounding box center [478, 384] width 8 height 8
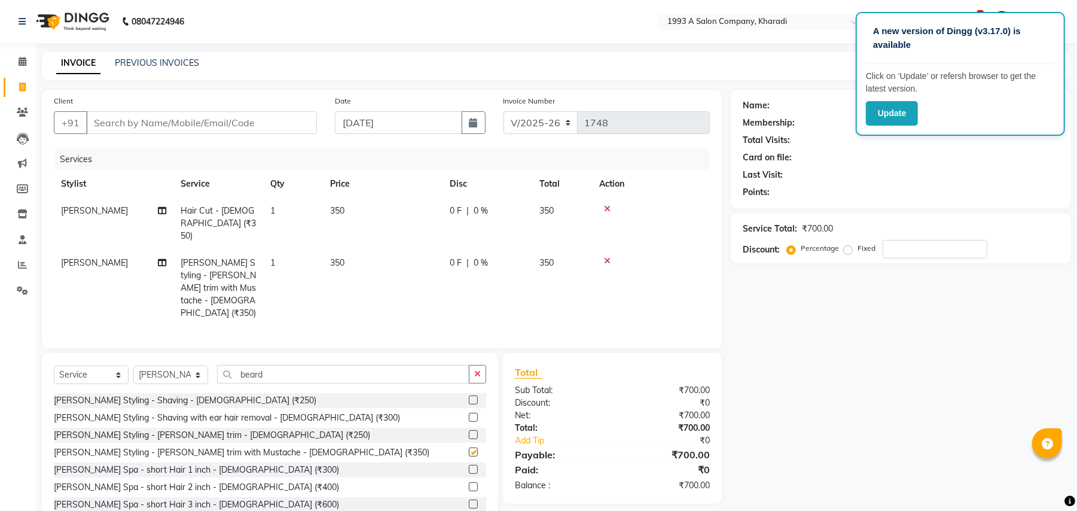
checkbox input "false"
click at [405, 365] on input "beard" at bounding box center [343, 374] width 252 height 19
type input "b"
click at [190, 125] on input "Client" at bounding box center [201, 122] width 231 height 23
type input "9"
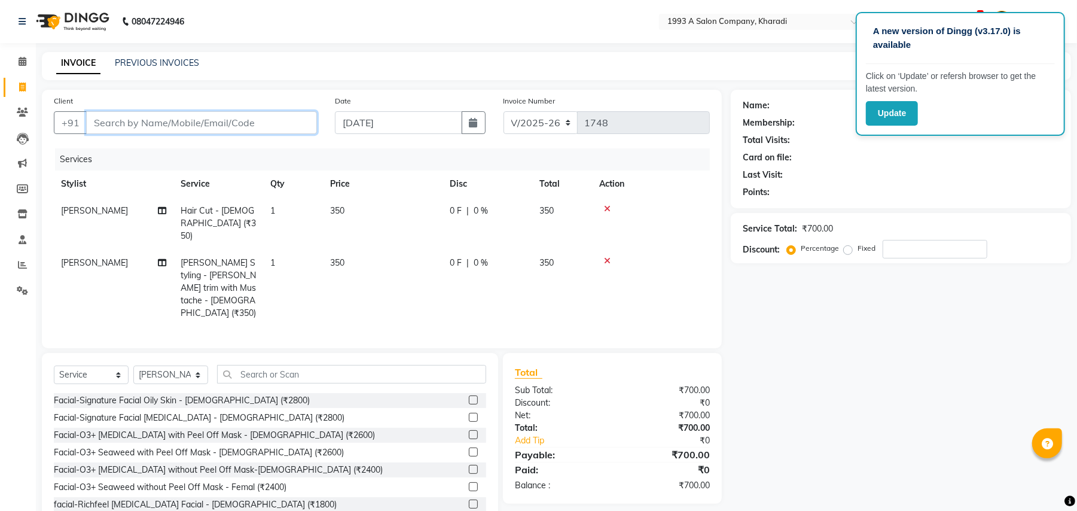
type input "0"
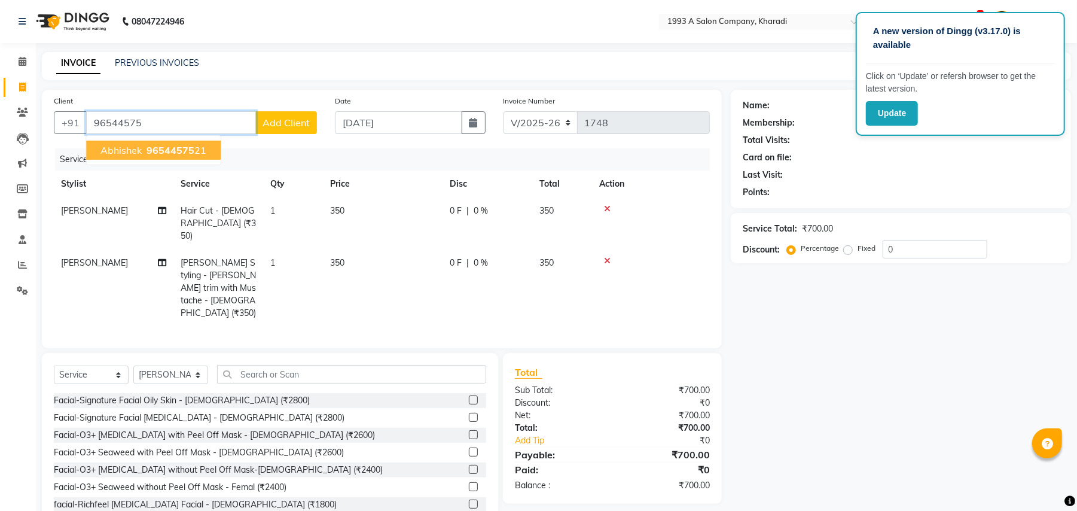
click at [185, 151] on span "96544575" at bounding box center [170, 150] width 48 height 12
type input "9654457521"
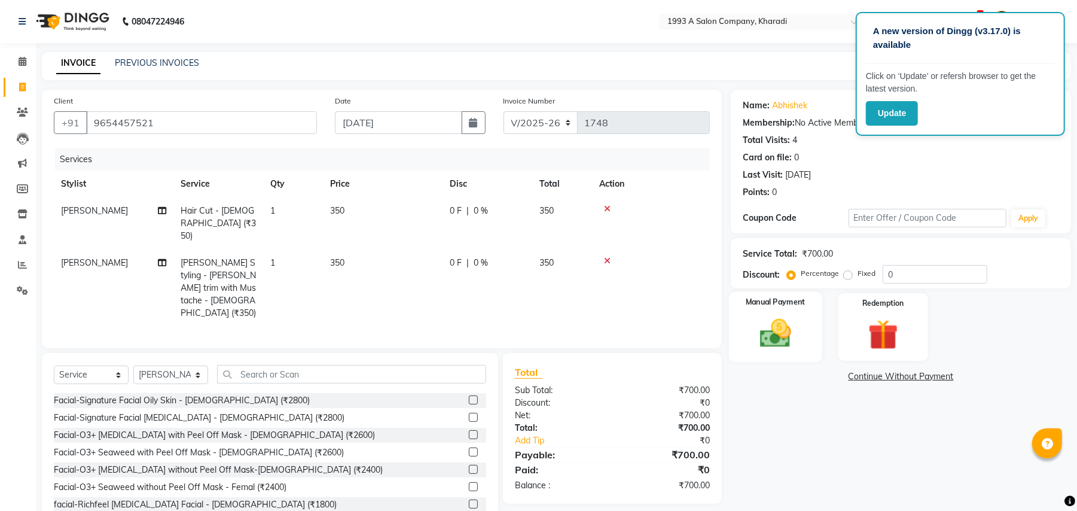
click at [775, 336] on img at bounding box center [775, 333] width 51 height 36
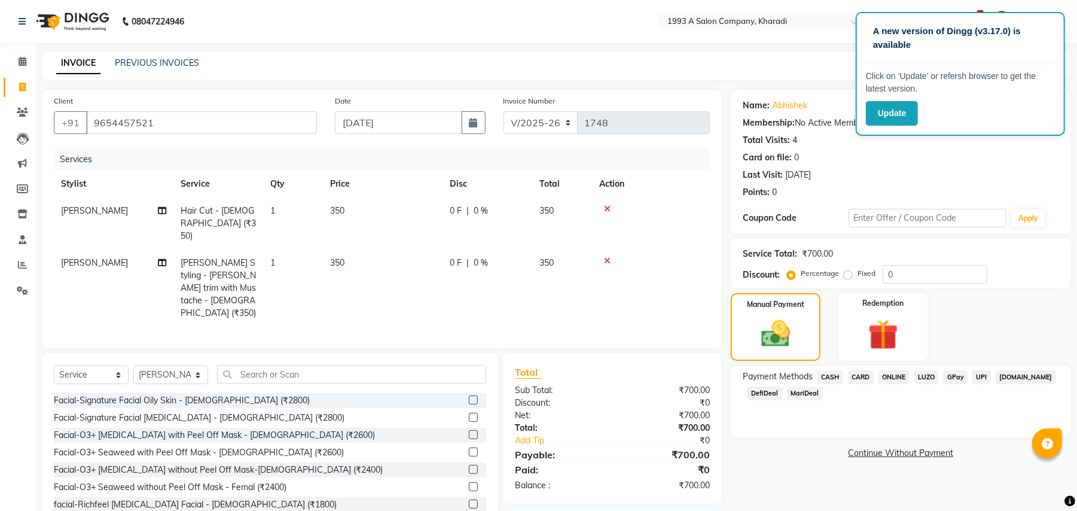
click at [806, 396] on span "MariDeal" at bounding box center [805, 393] width 36 height 14
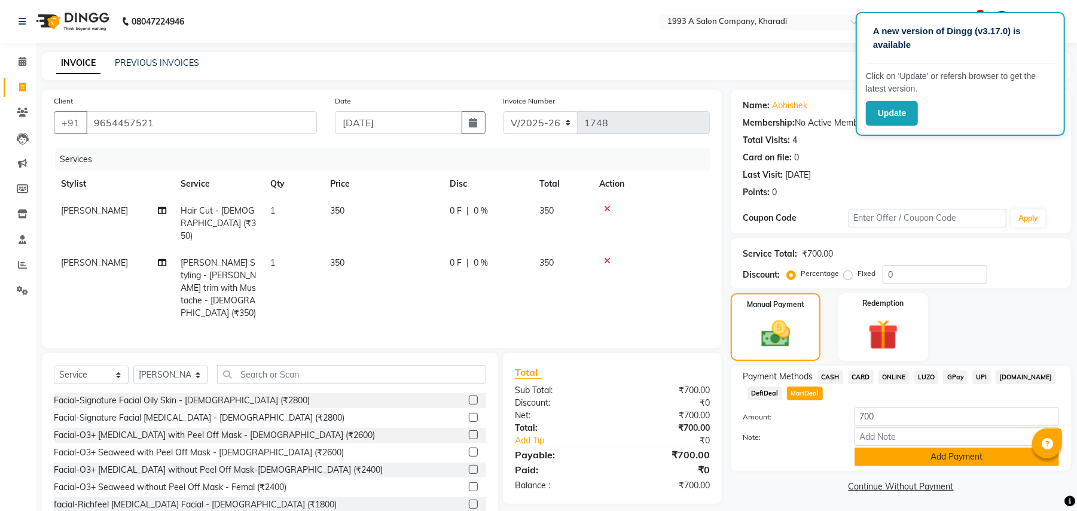
click at [933, 462] on button "Add Payment" at bounding box center [956, 456] width 204 height 19
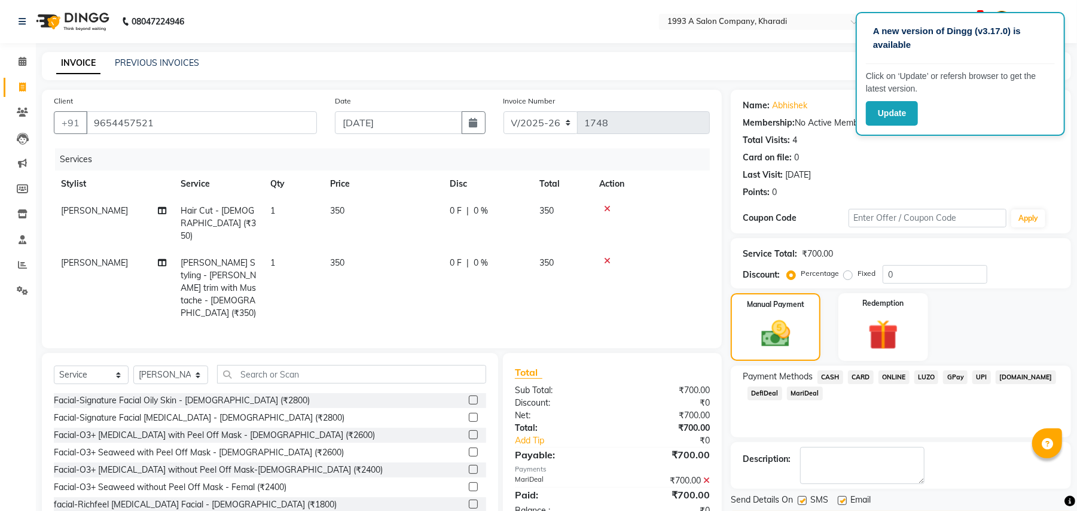
scroll to position [32, 0]
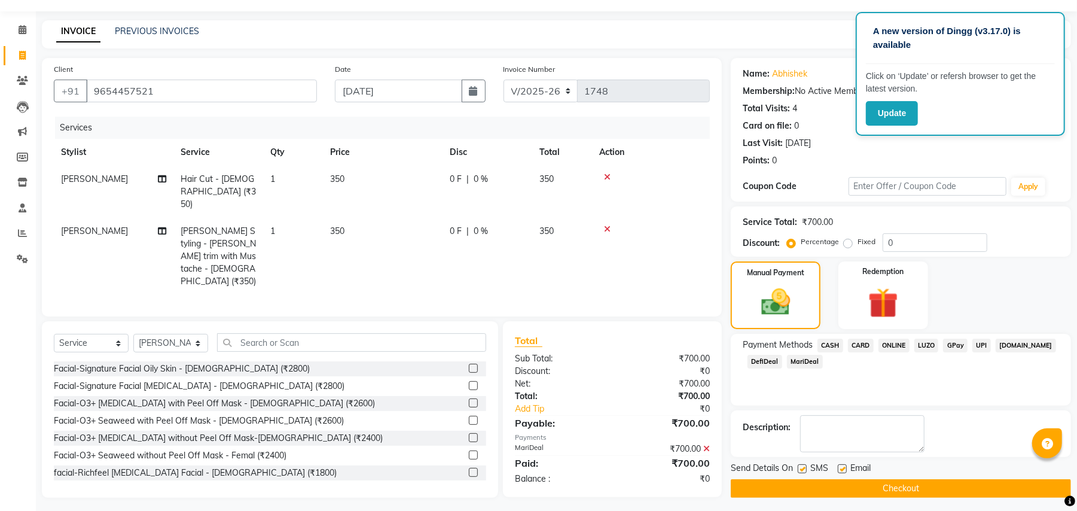
click at [998, 494] on button "Checkout" at bounding box center [901, 488] width 340 height 19
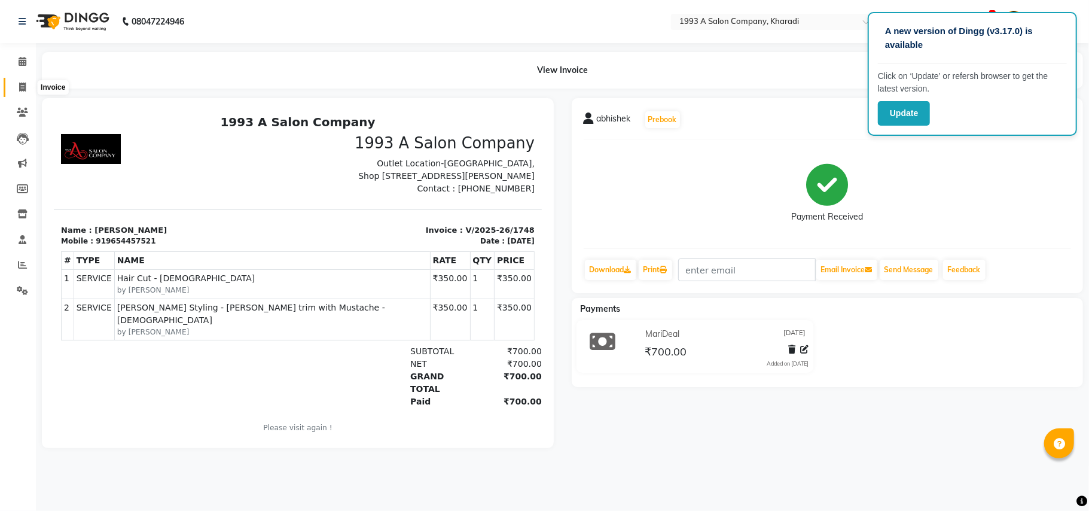
click at [25, 87] on icon at bounding box center [22, 86] width 7 height 9
select select "service"
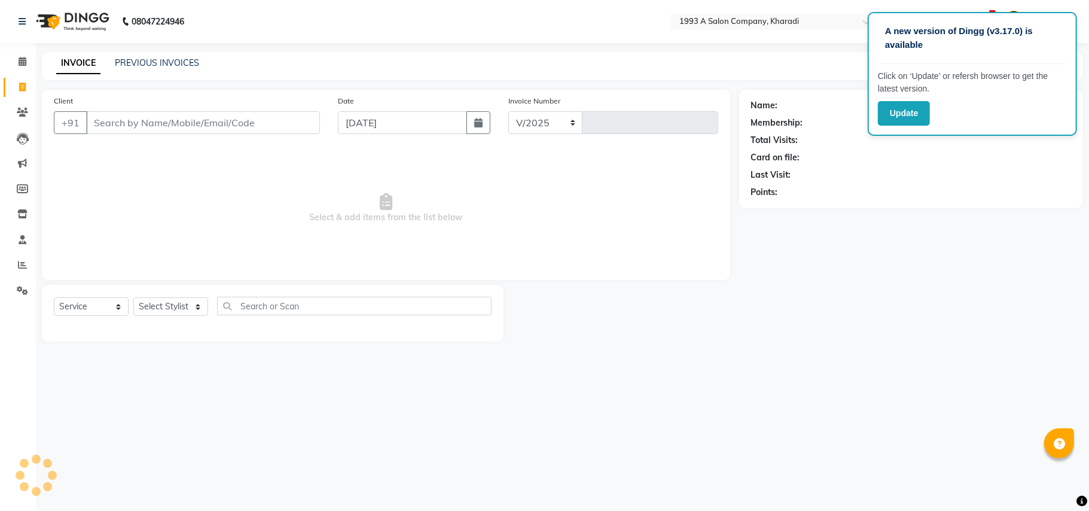
select select "651"
type input "1749"
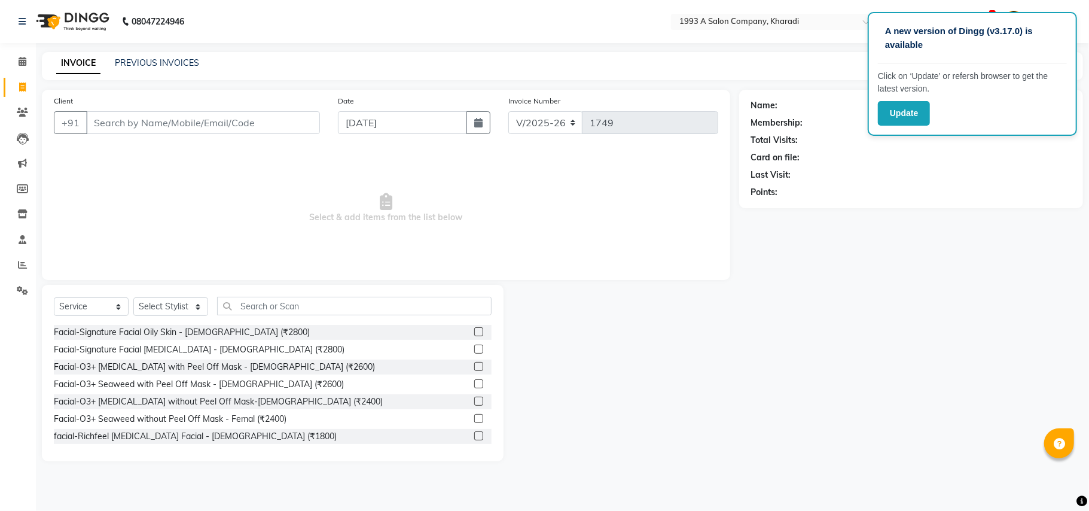
select select "13350"
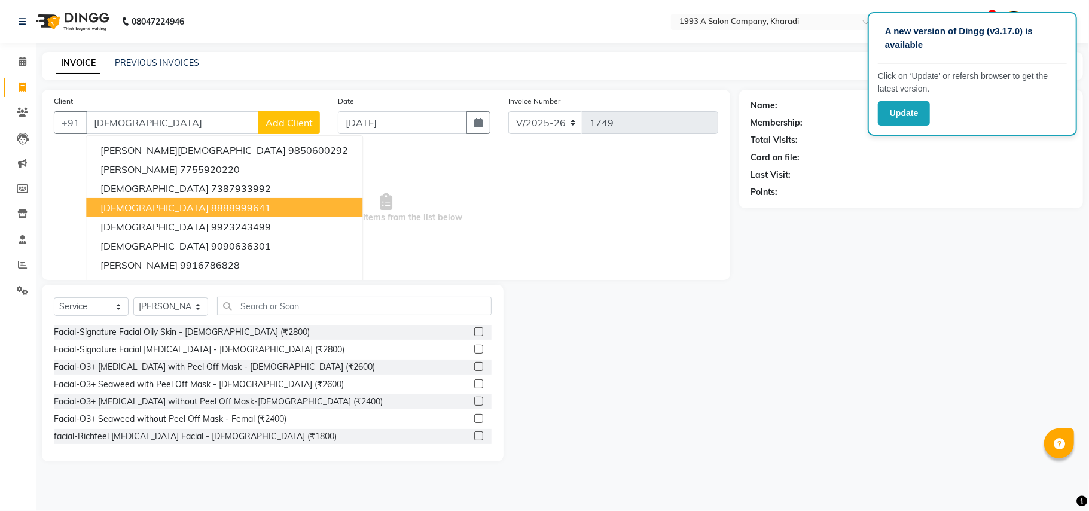
type input "[DEMOGRAPHIC_DATA]"
click at [271, 35] on nav "08047224946 Select Location × 1993 A Salon Company, Kharadi Default Panel My Pa…" at bounding box center [544, 21] width 1089 height 43
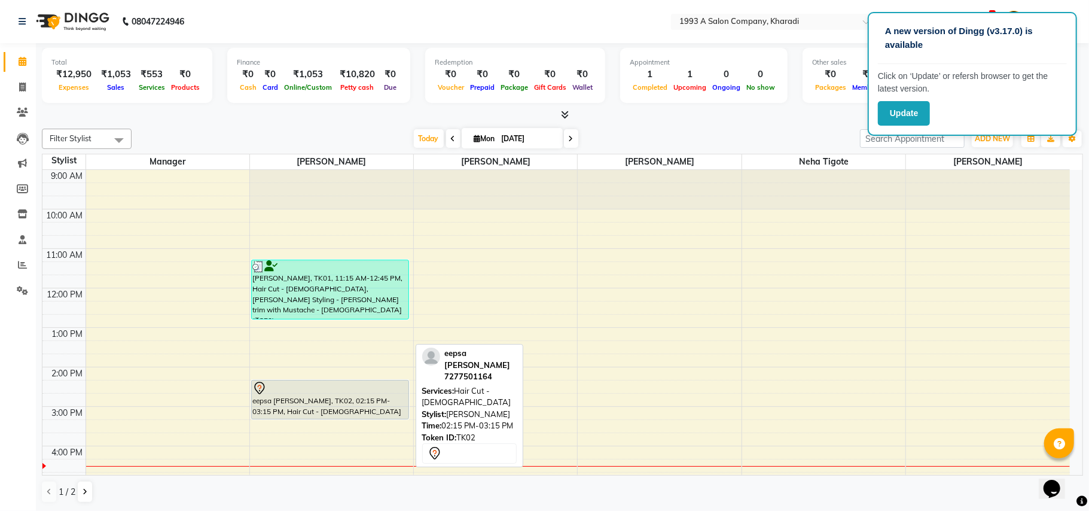
click at [275, 393] on div at bounding box center [330, 388] width 156 height 14
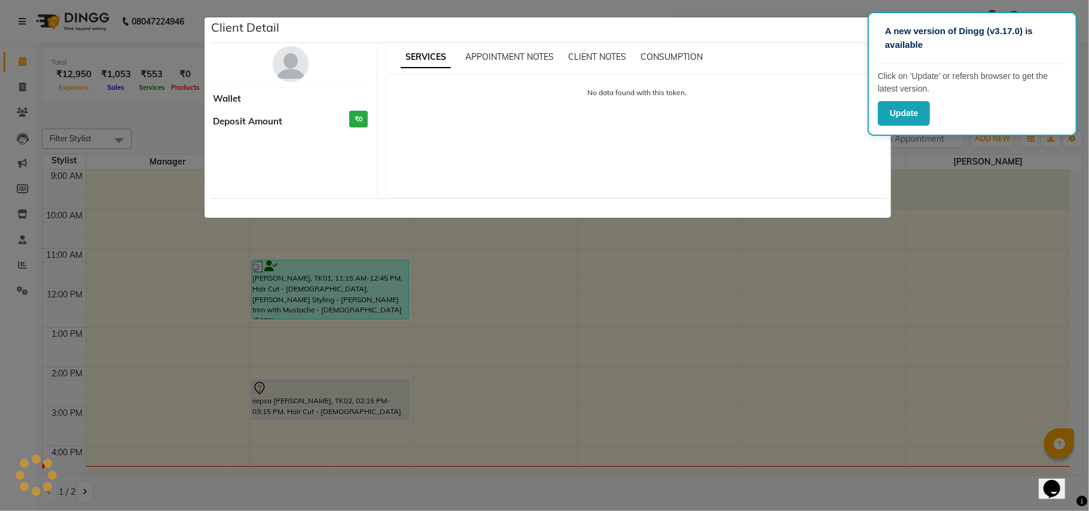
select select "7"
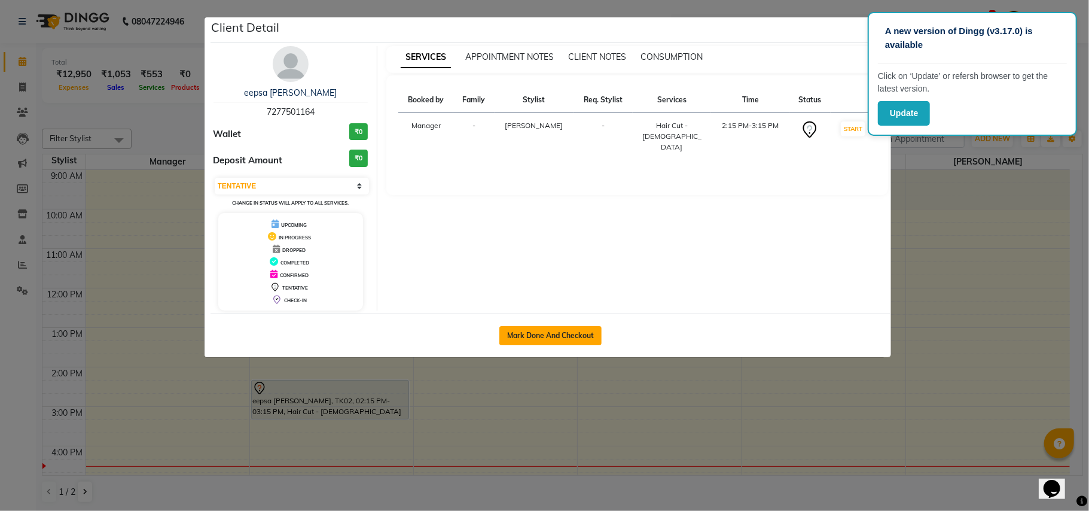
click at [560, 340] on button "Mark Done And Checkout" at bounding box center [550, 335] width 102 height 19
select select "service"
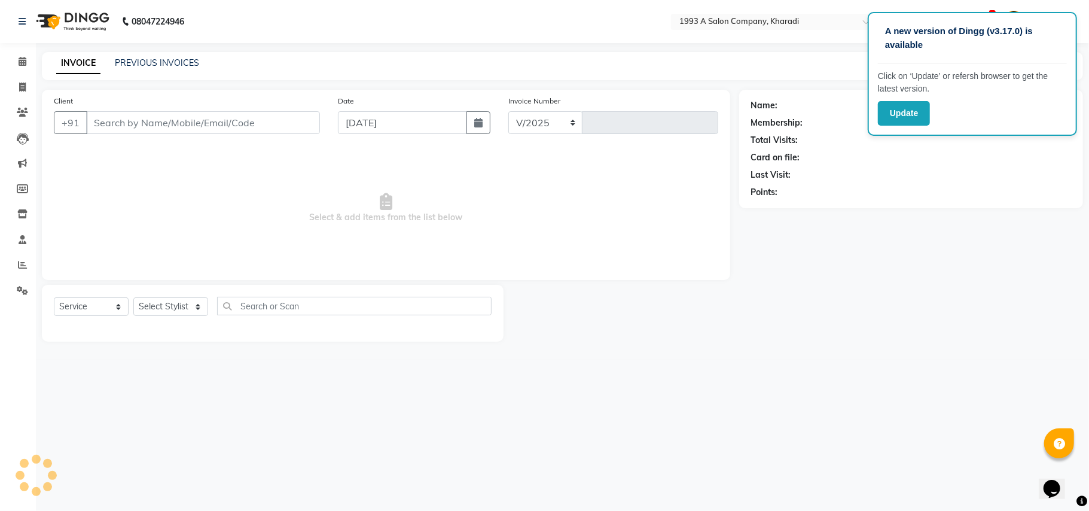
select select "651"
type input "1747"
select select "13350"
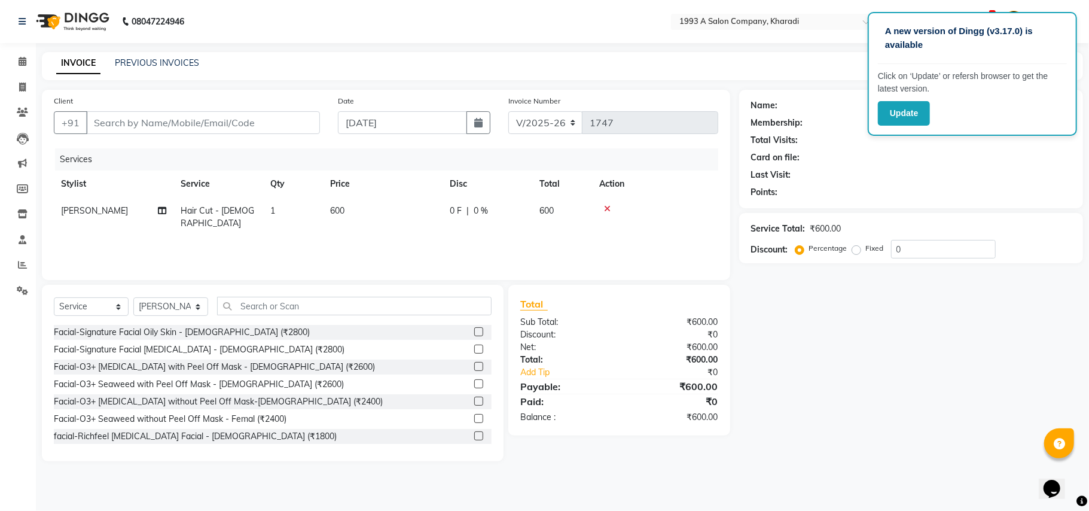
type input "7277501164"
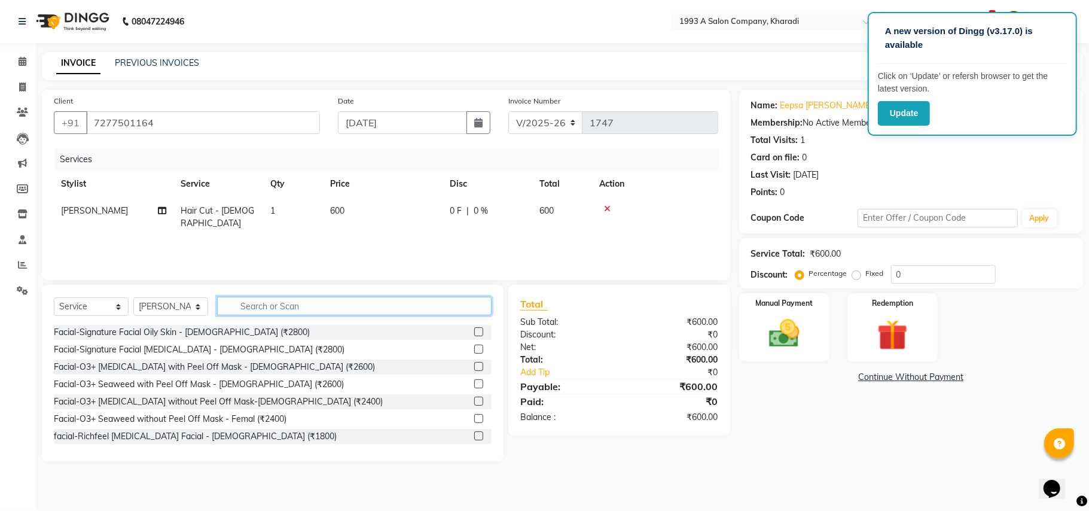
click at [360, 301] on input "text" at bounding box center [354, 306] width 274 height 19
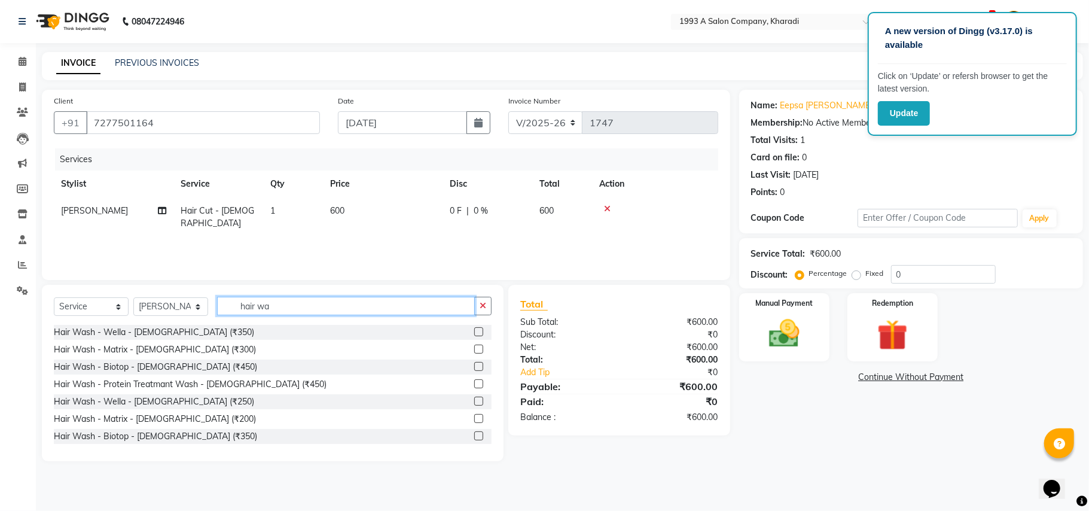
type input "hair wa"
click at [474, 335] on label at bounding box center [478, 331] width 9 height 9
click at [474, 335] on input "checkbox" at bounding box center [478, 332] width 8 height 8
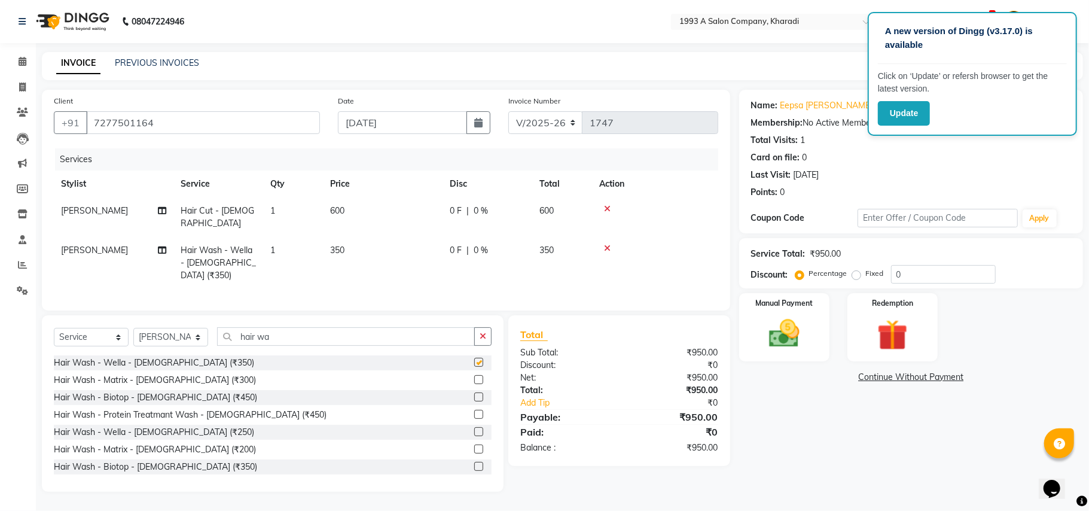
checkbox input "false"
click at [402, 327] on input "hair wa" at bounding box center [346, 336] width 258 height 19
type input "h"
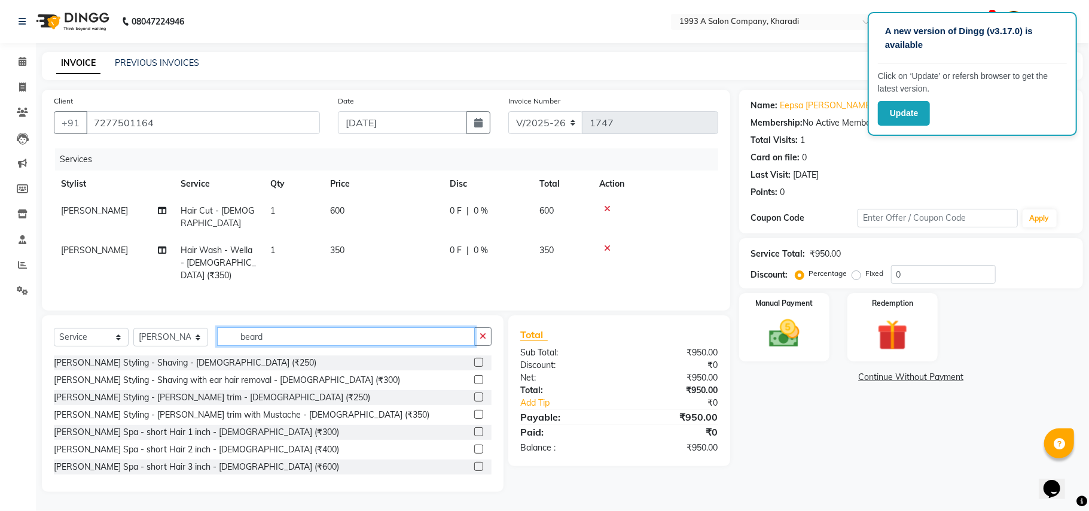
type input "beard"
click at [474, 410] on label at bounding box center [478, 414] width 9 height 9
click at [474, 411] on input "checkbox" at bounding box center [478, 415] width 8 height 8
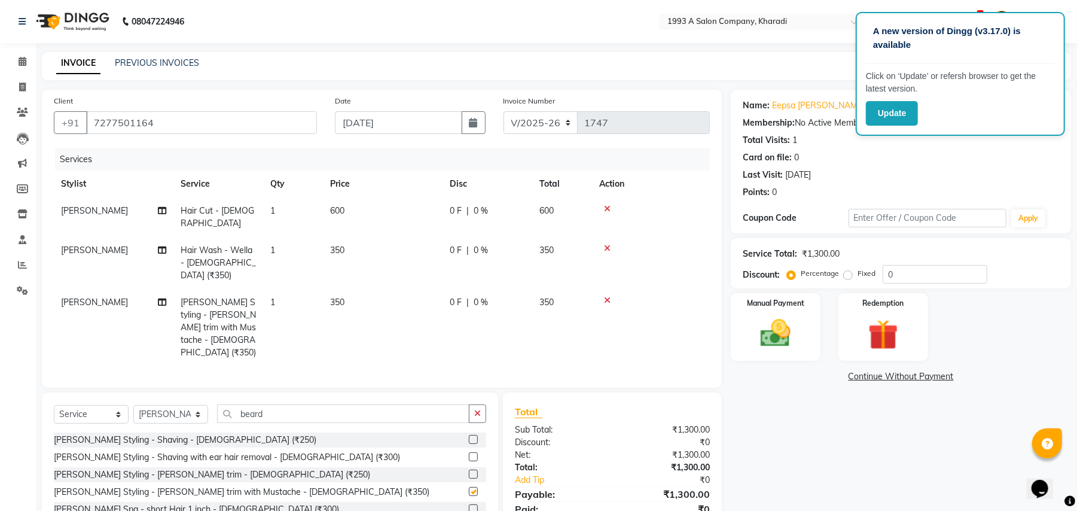
checkbox input "false"
click at [375, 404] on input "beard" at bounding box center [343, 413] width 252 height 19
type input "b"
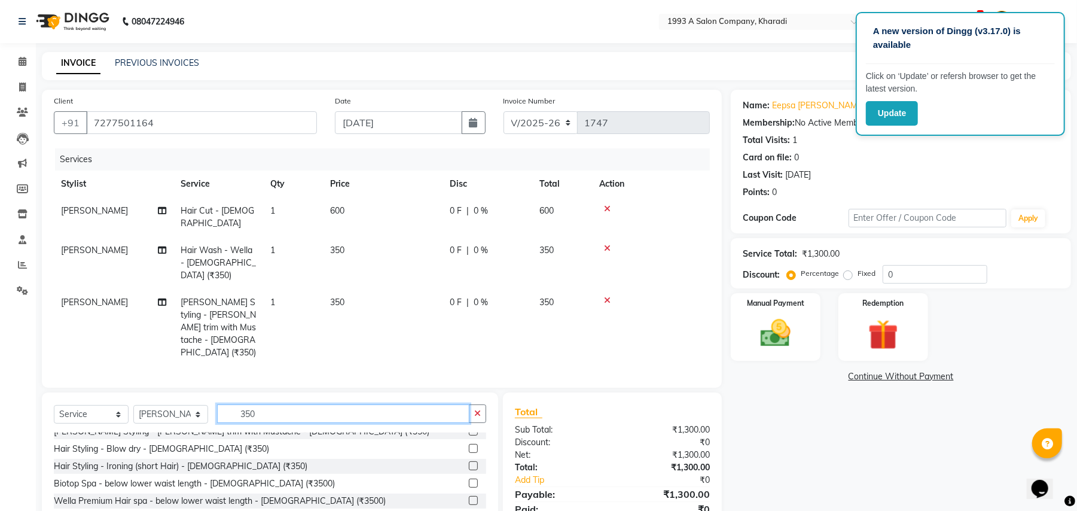
scroll to position [316, 0]
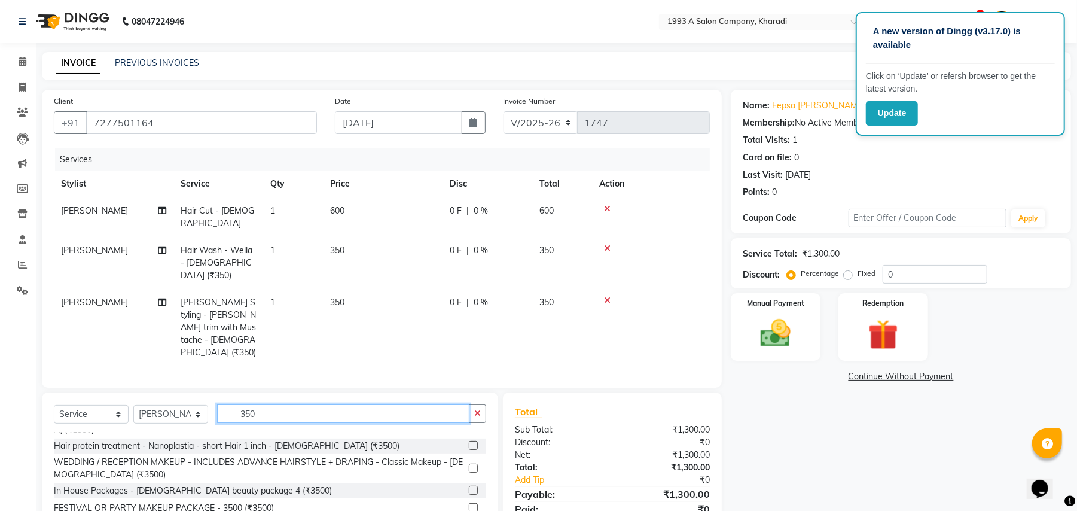
type input "350"
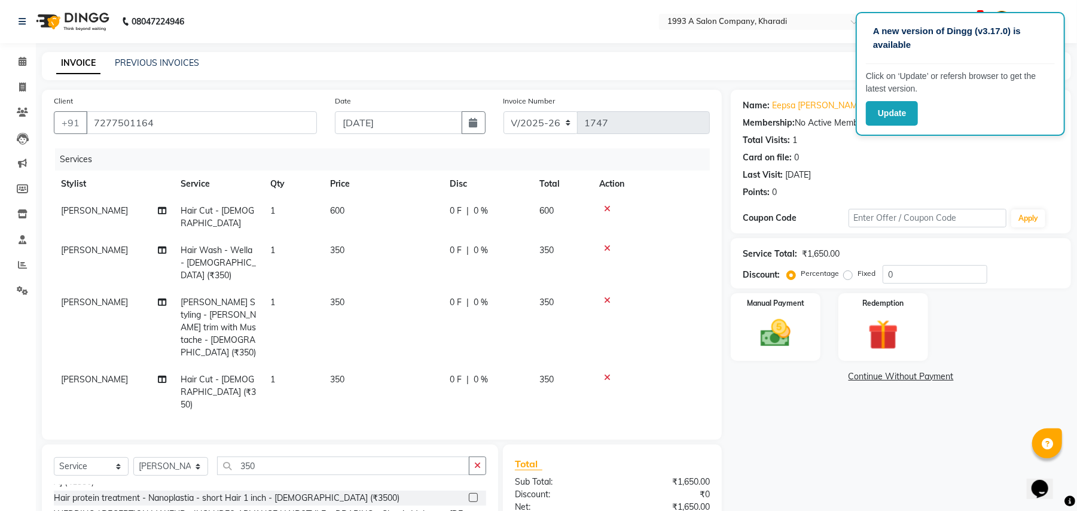
checkbox input "false"
click at [411, 456] on input "350" at bounding box center [343, 465] width 252 height 19
type input "3"
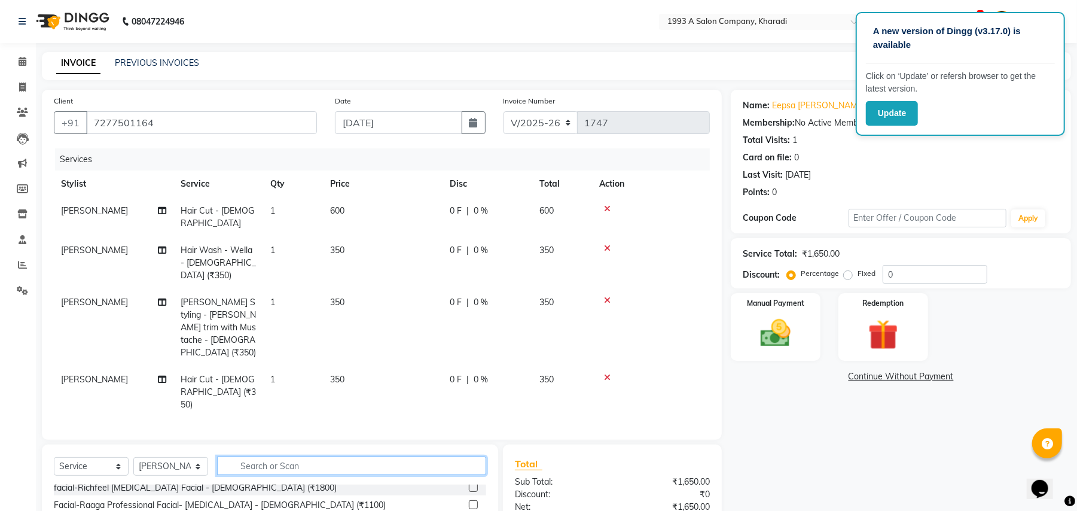
scroll to position [698, 0]
click at [201, 457] on select "Select Stylist [PERSON_NAME] [PERSON_NAME] Manager [PERSON_NAME] Neha Tigote [P…" at bounding box center [170, 466] width 75 height 19
select select "66038"
click at [133, 457] on select "Select Stylist [PERSON_NAME] [PERSON_NAME] Manager [PERSON_NAME] Neha Tigote [P…" at bounding box center [170, 466] width 75 height 19
click at [252, 456] on input "text" at bounding box center [351, 465] width 269 height 19
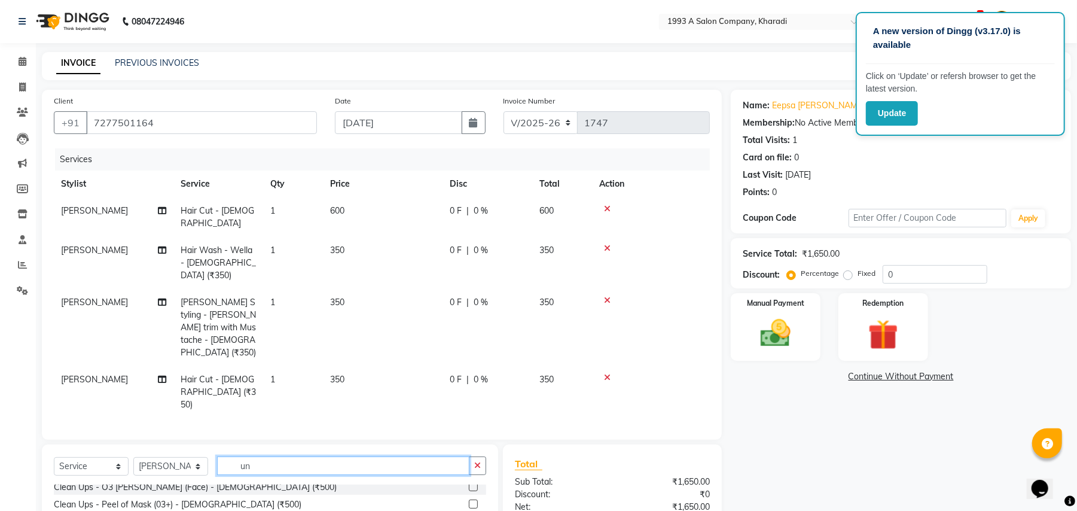
scroll to position [0, 0]
type input "under"
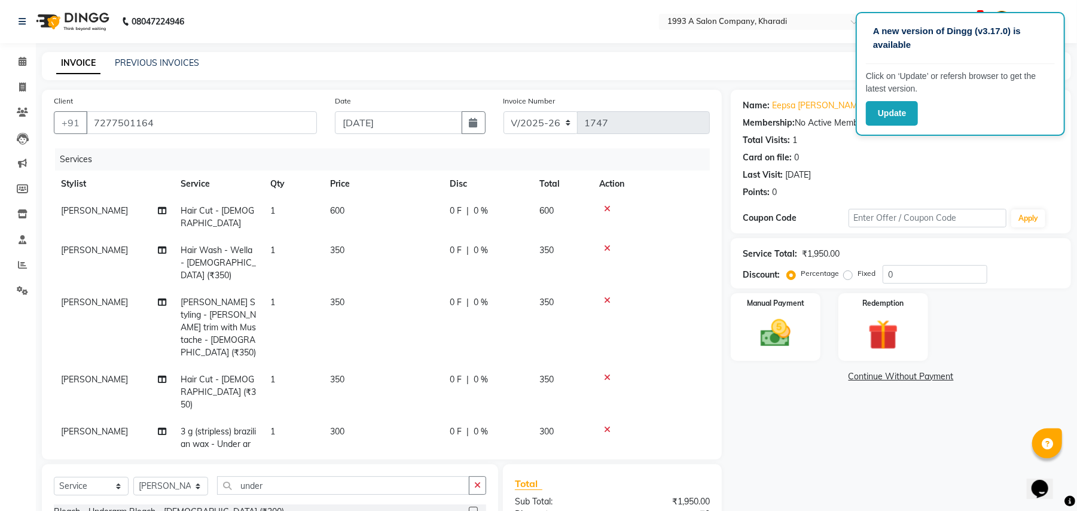
checkbox input "false"
click at [347, 476] on input "under" at bounding box center [343, 485] width 252 height 19
type input "u"
click at [118, 476] on select "Select Service Product Membership Package Voucher Prepaid Gift Card" at bounding box center [91, 485] width 75 height 19
select select "membership"
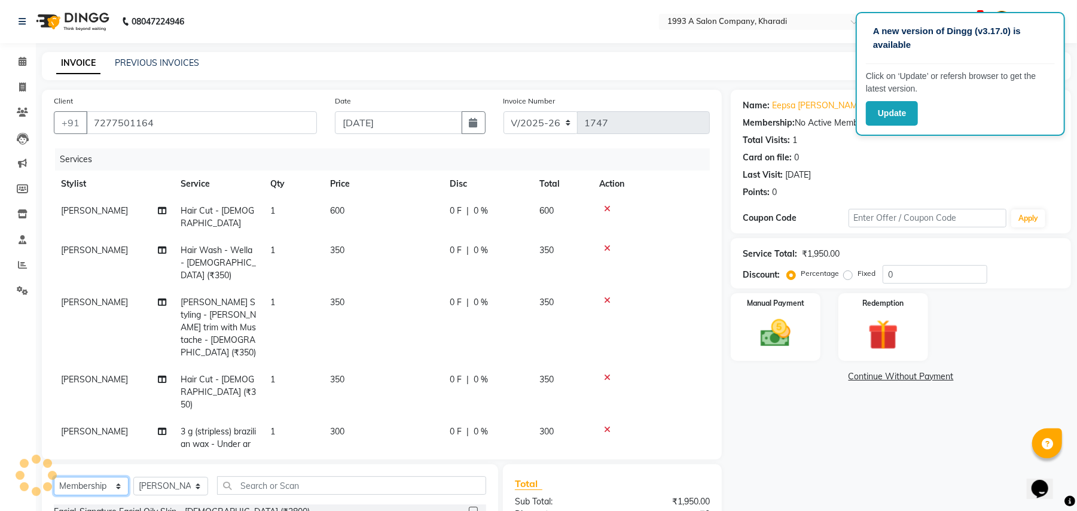
click at [54, 476] on select "Select Service Product Membership Package Voucher Prepaid Gift Card" at bounding box center [91, 485] width 75 height 19
click at [194, 476] on select "Select Stylist [PERSON_NAME] [PERSON_NAME] Manager [PERSON_NAME] Neha Tigote [P…" at bounding box center [170, 485] width 75 height 19
select select "9419"
click at [133, 476] on select "Select Stylist [PERSON_NAME] [PERSON_NAME] Manager [PERSON_NAME] Neha Tigote [P…" at bounding box center [170, 485] width 75 height 19
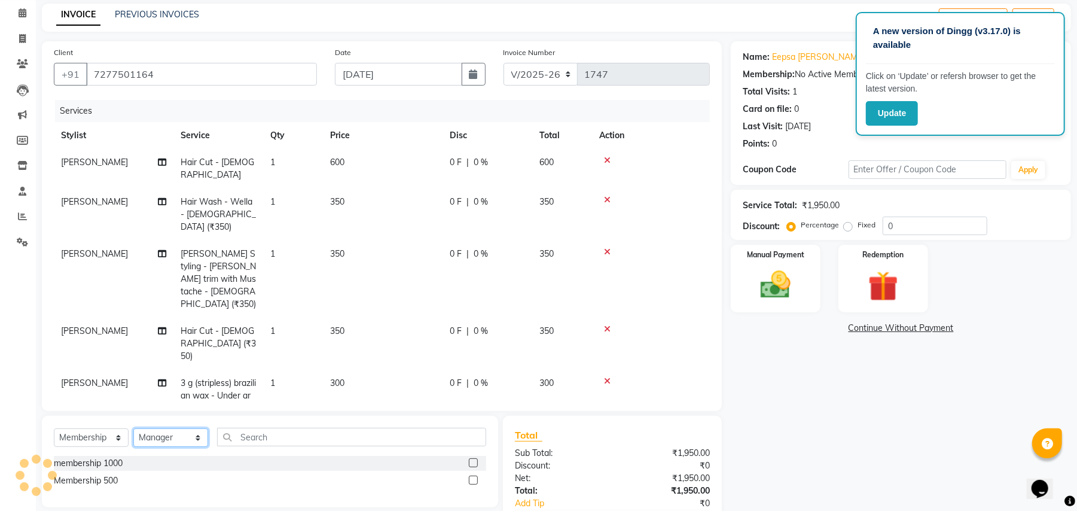
scroll to position [63, 0]
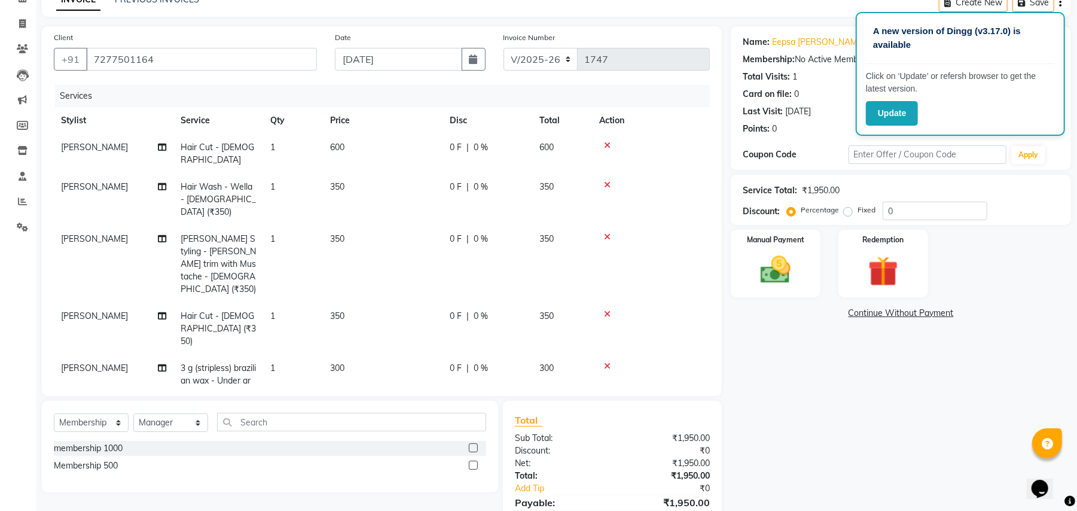
click at [472, 460] on label at bounding box center [473, 464] width 9 height 9
click at [472, 462] on input "checkbox" at bounding box center [473, 466] width 8 height 8
select select "select"
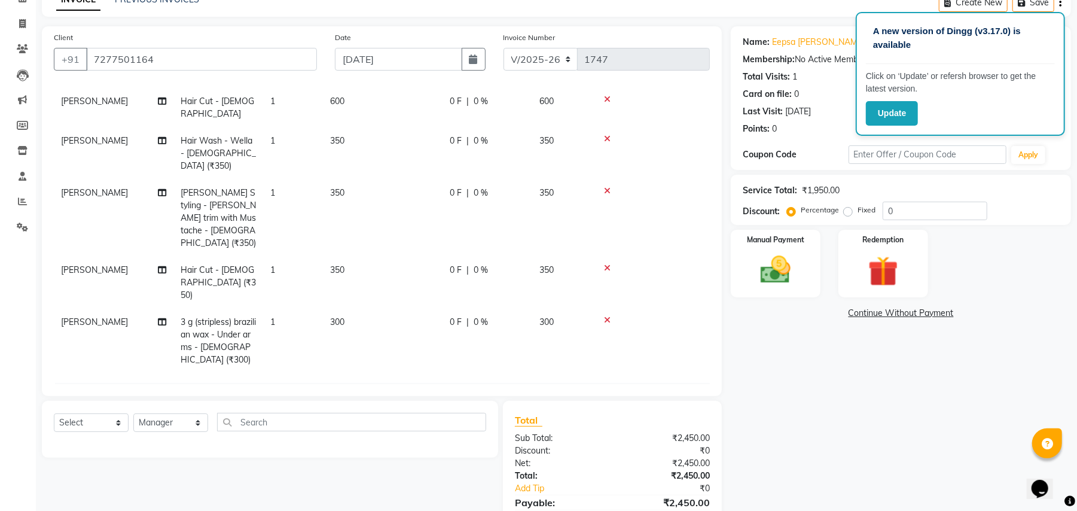
scroll to position [32, 0]
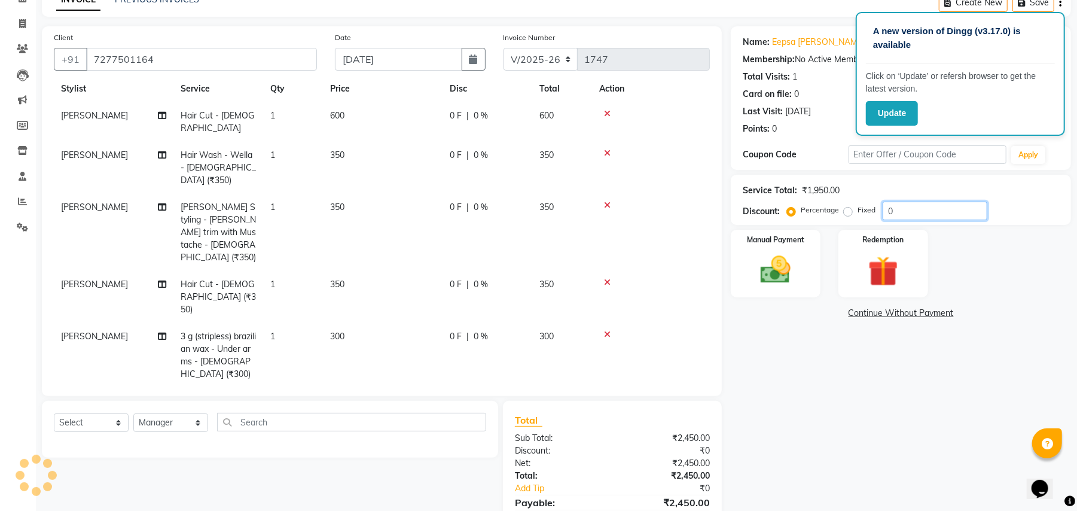
click at [904, 207] on input "0" at bounding box center [934, 210] width 105 height 19
drag, startPoint x: 904, startPoint y: 207, endPoint x: 947, endPoint y: 242, distance: 55.3
click at [947, 242] on div "Manual Payment Redemption" at bounding box center [901, 264] width 358 height 68
click at [930, 213] on input "1" at bounding box center [934, 210] width 105 height 19
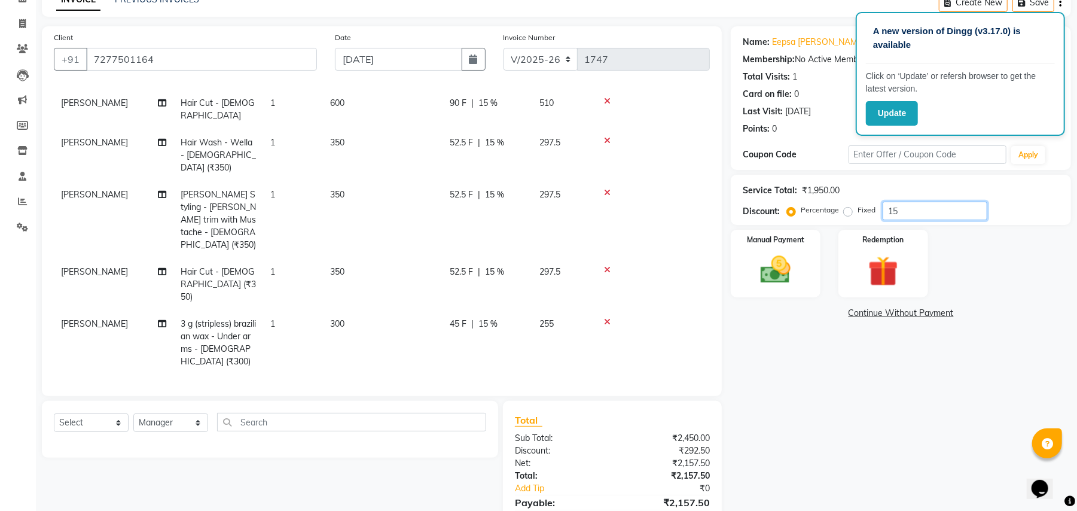
scroll to position [35, 0]
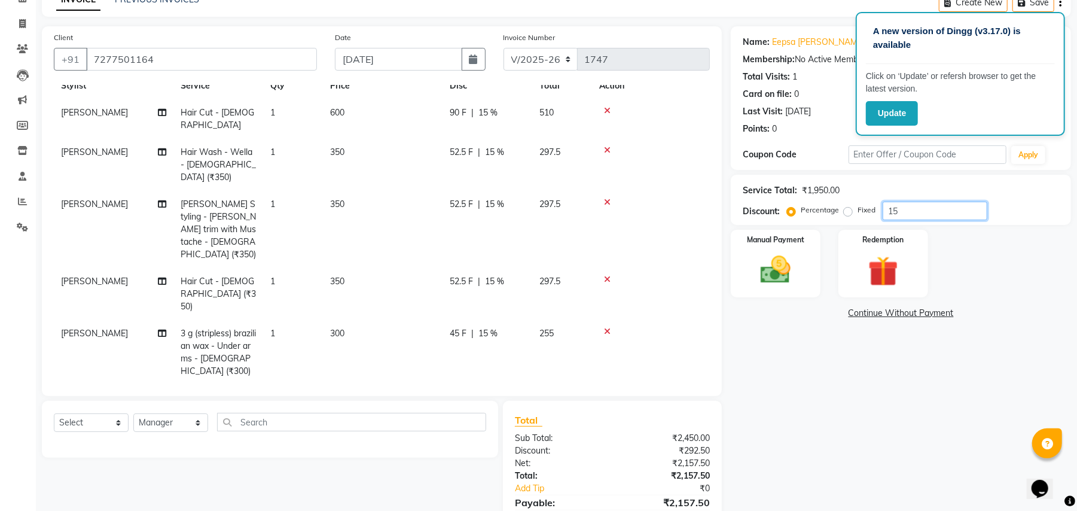
type input "15"
click at [605, 146] on icon at bounding box center [607, 150] width 7 height 8
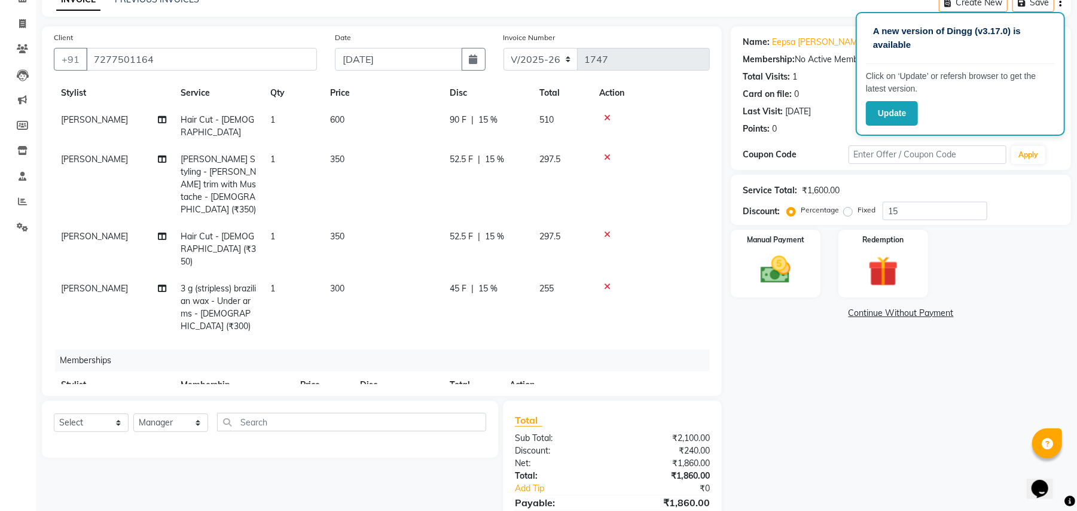
click at [493, 118] on span "15 %" at bounding box center [487, 120] width 19 height 13
select select "13350"
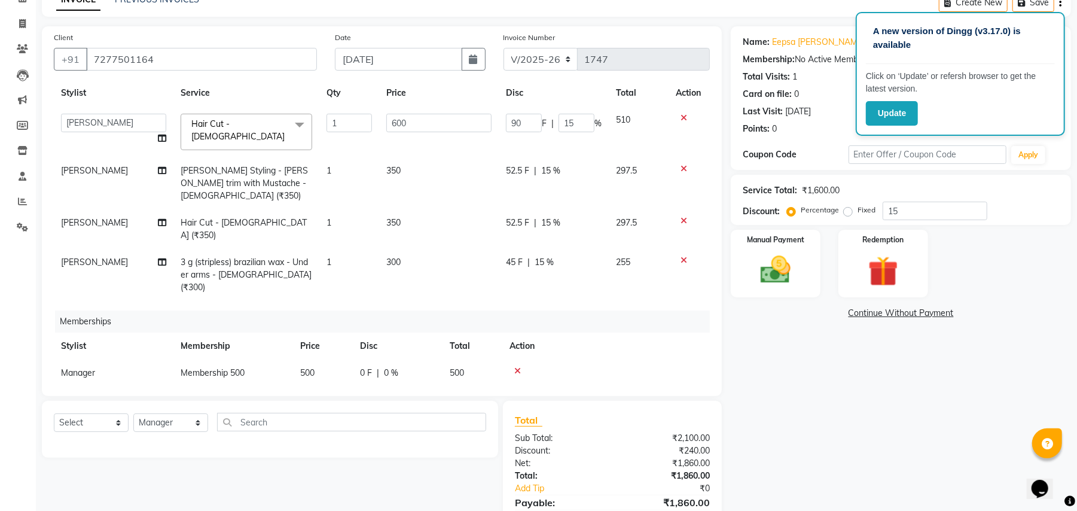
scroll to position [0, 0]
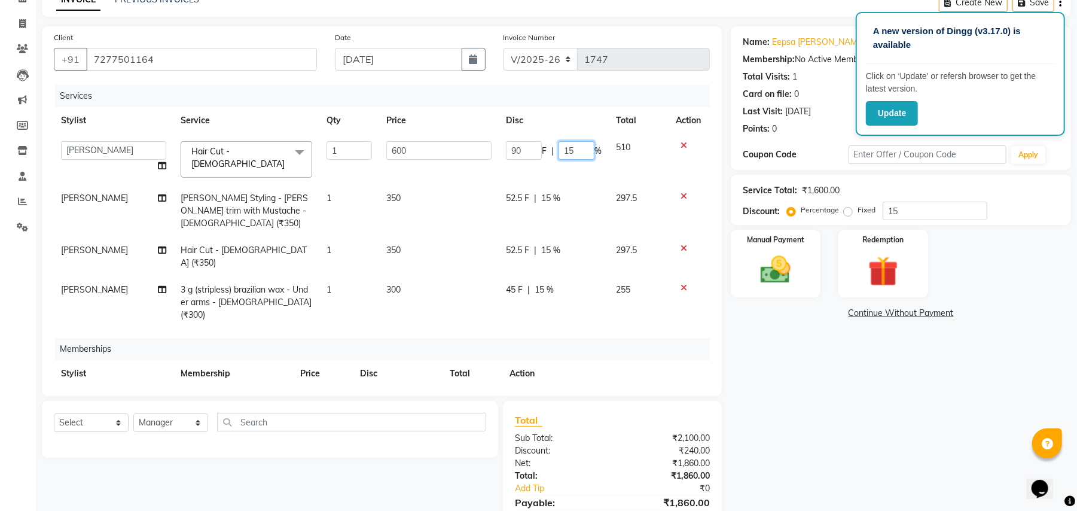
click at [572, 148] on input "15" at bounding box center [576, 150] width 36 height 19
type input "1"
type input "00"
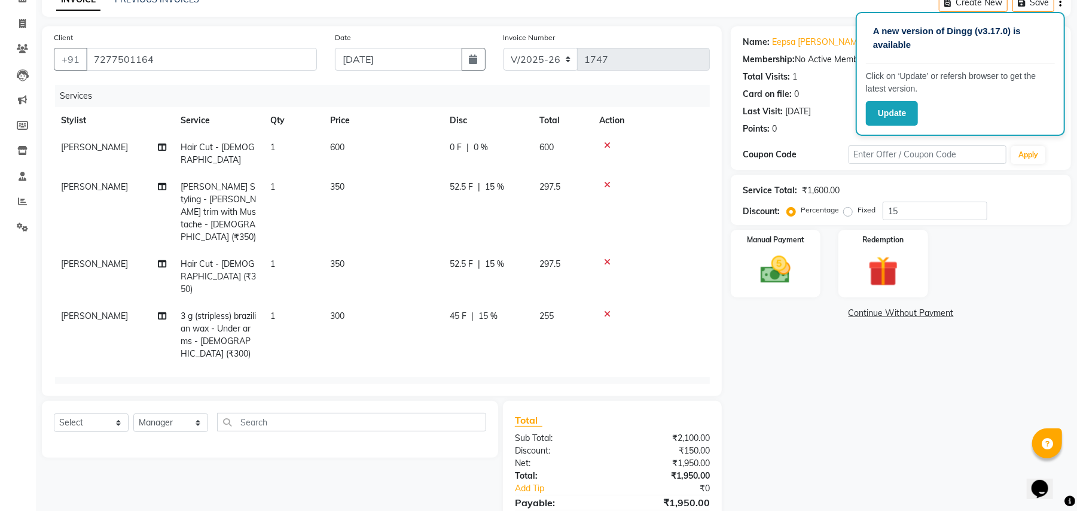
click at [790, 357] on div "Name: Eepsa Shubangi Membership: No Active Membership Total Visits: 1 Card on f…" at bounding box center [905, 288] width 349 height 525
click at [769, 268] on img at bounding box center [775, 270] width 51 height 36
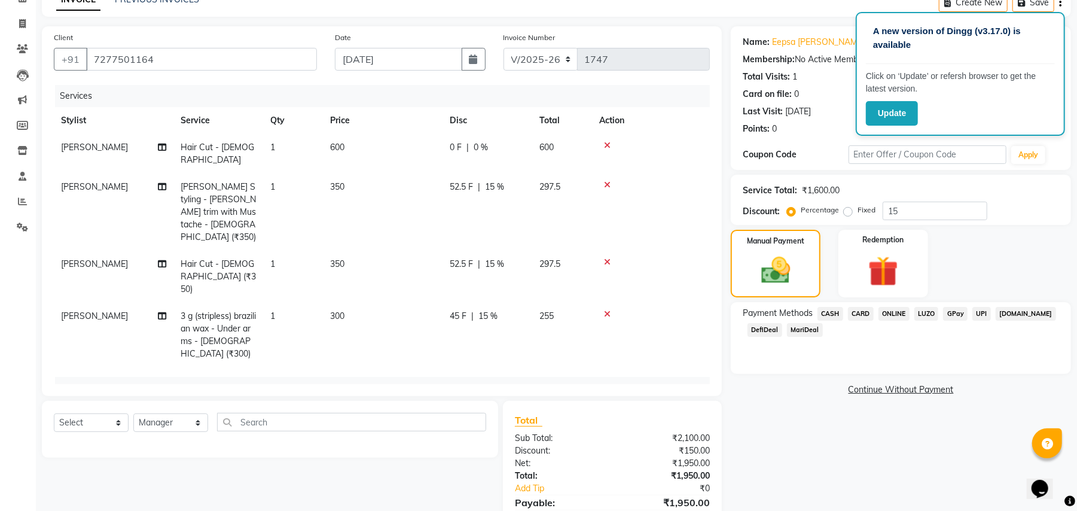
click at [797, 329] on span "MariDeal" at bounding box center [805, 330] width 36 height 14
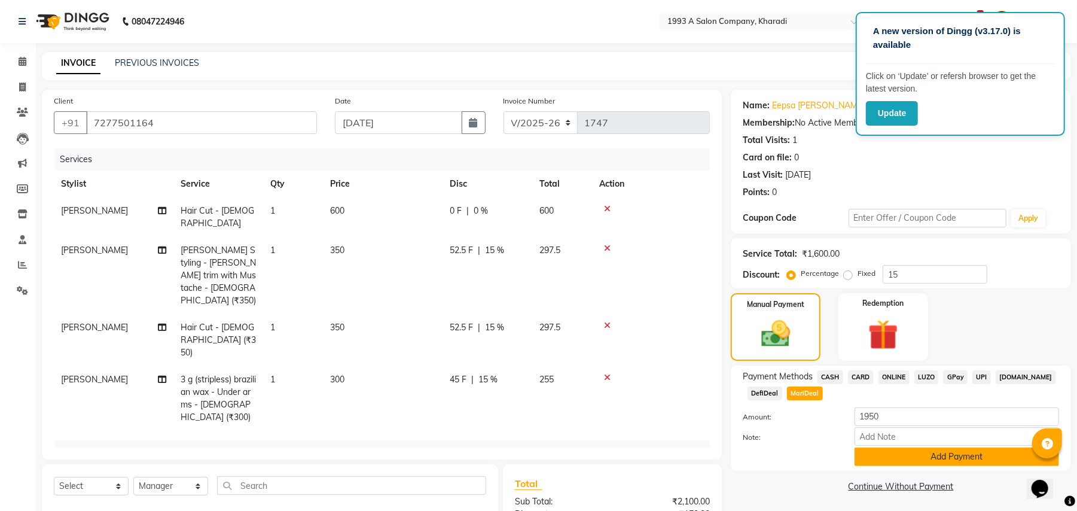
click at [887, 462] on button "Add Payment" at bounding box center [956, 456] width 204 height 19
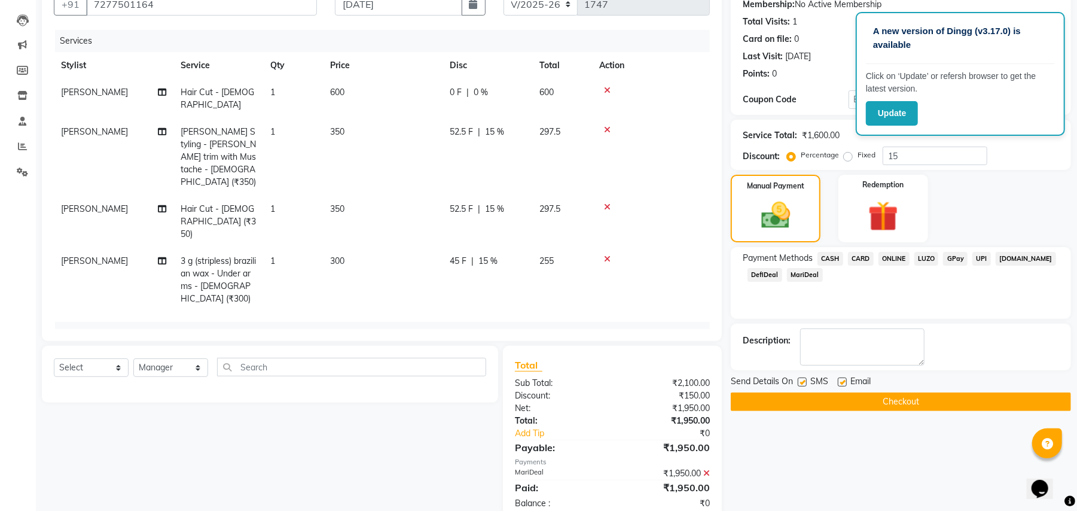
scroll to position [127, 0]
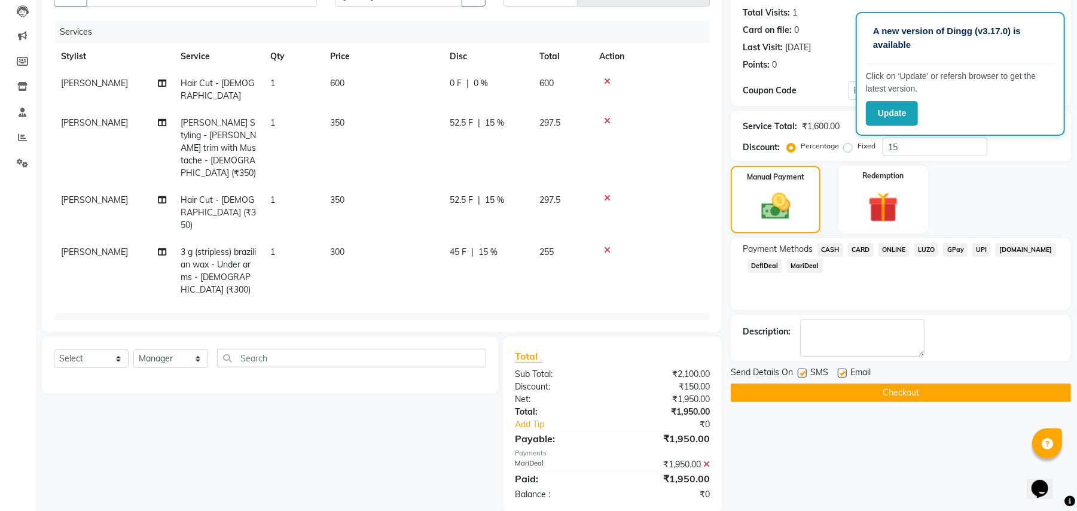
click at [876, 395] on button "Checkout" at bounding box center [901, 392] width 340 height 19
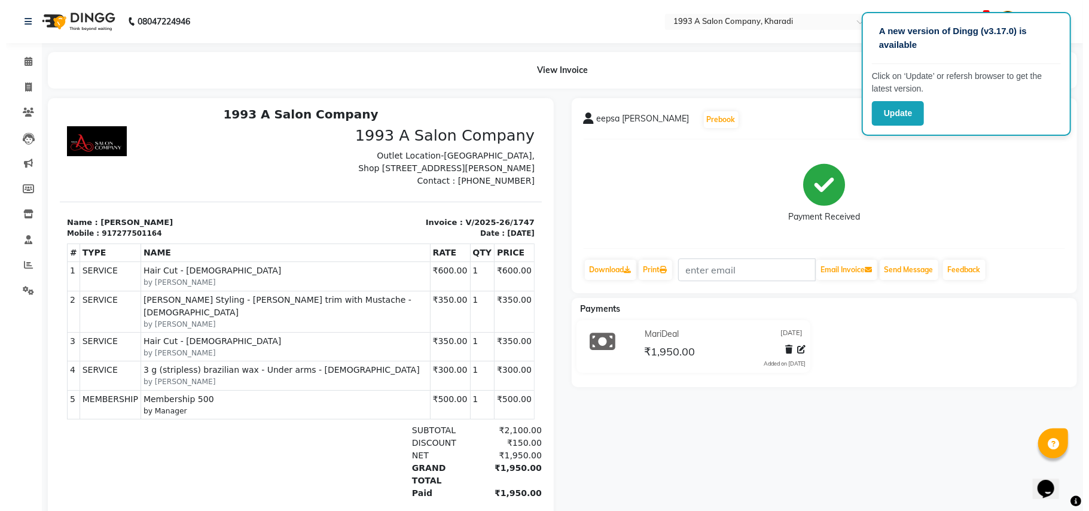
scroll to position [10, 0]
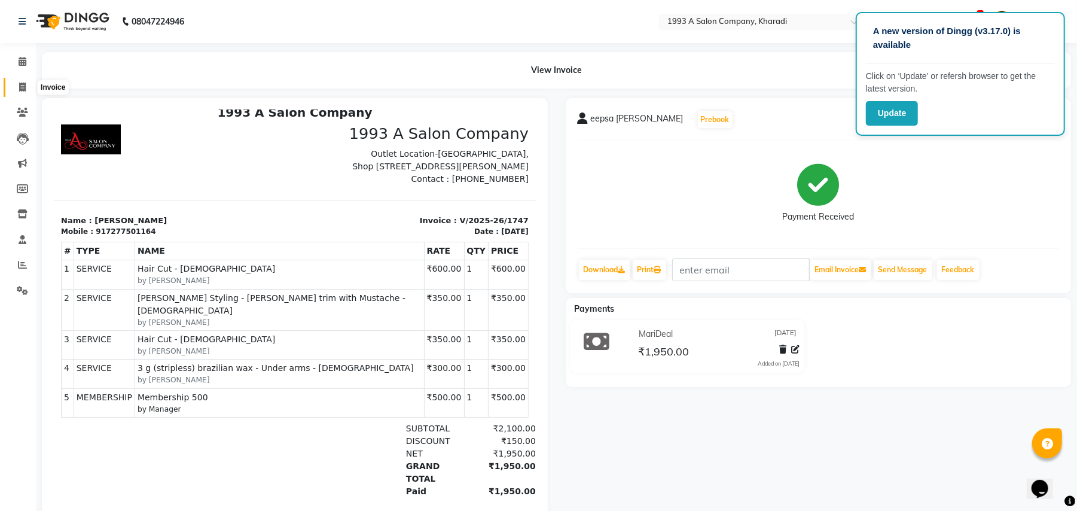
click at [20, 86] on icon at bounding box center [22, 86] width 7 height 9
select select "service"
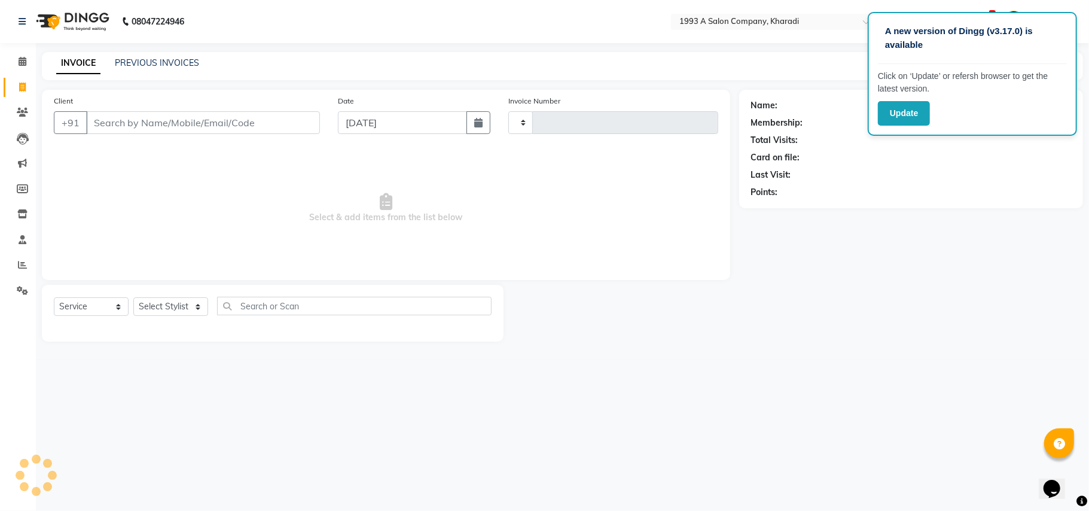
type input "1748"
select select "651"
select select "13350"
